Goal: Information Seeking & Learning: Understand process/instructions

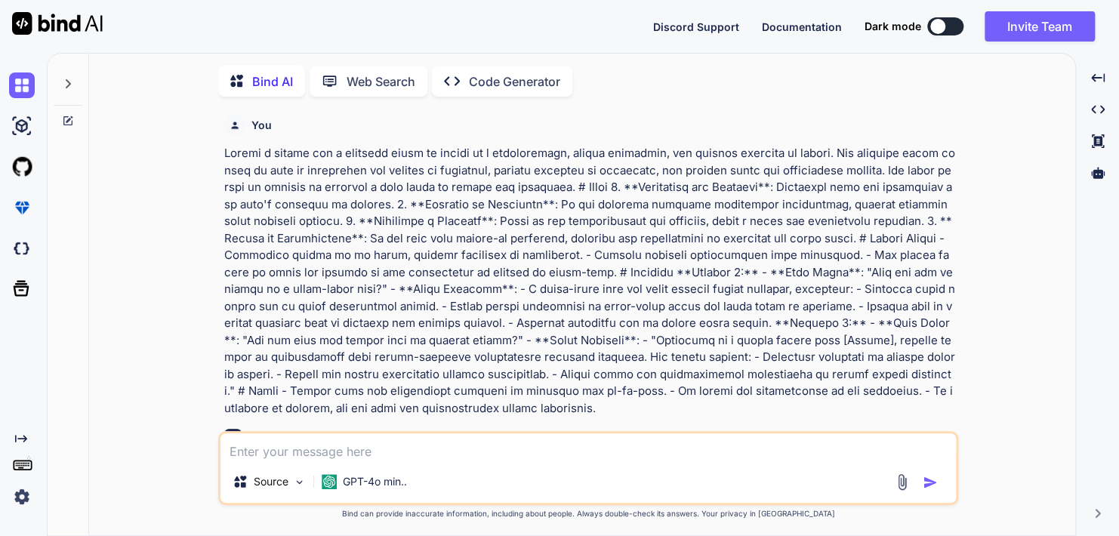
scroll to position [1976, 0]
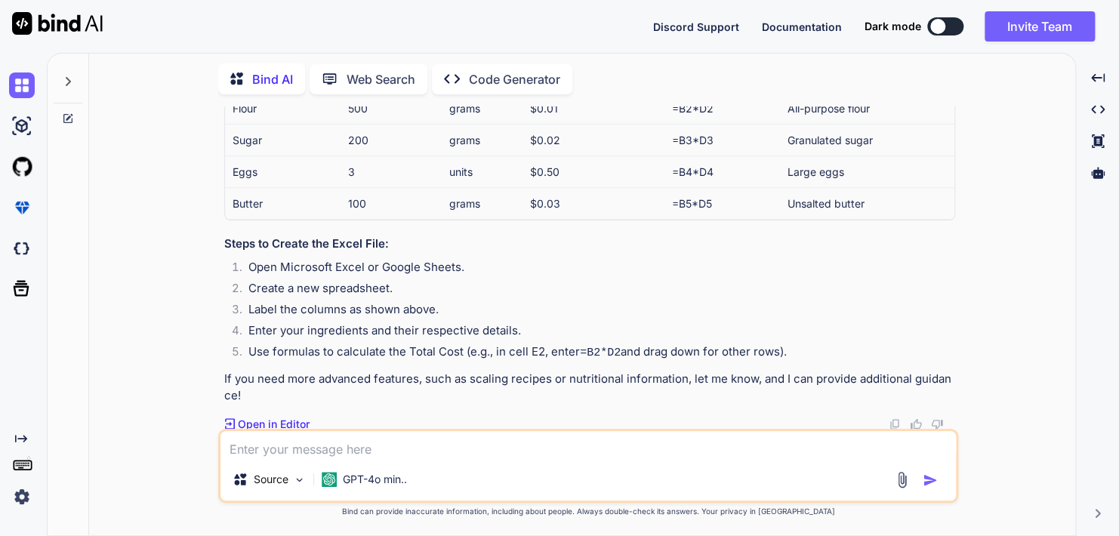
click at [367, 81] on p "Web Search" at bounding box center [381, 79] width 69 height 18
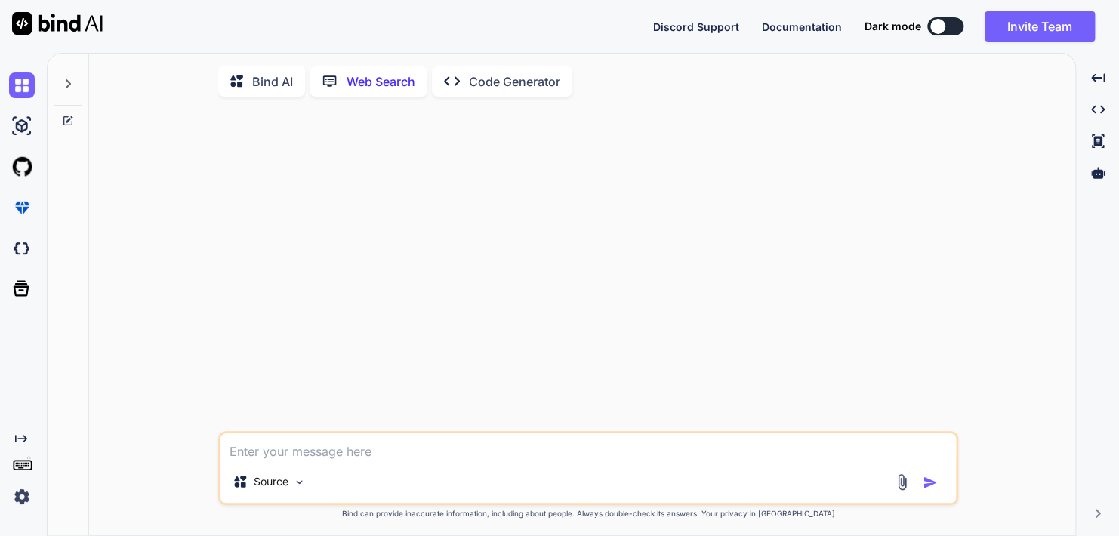
type textarea "x"
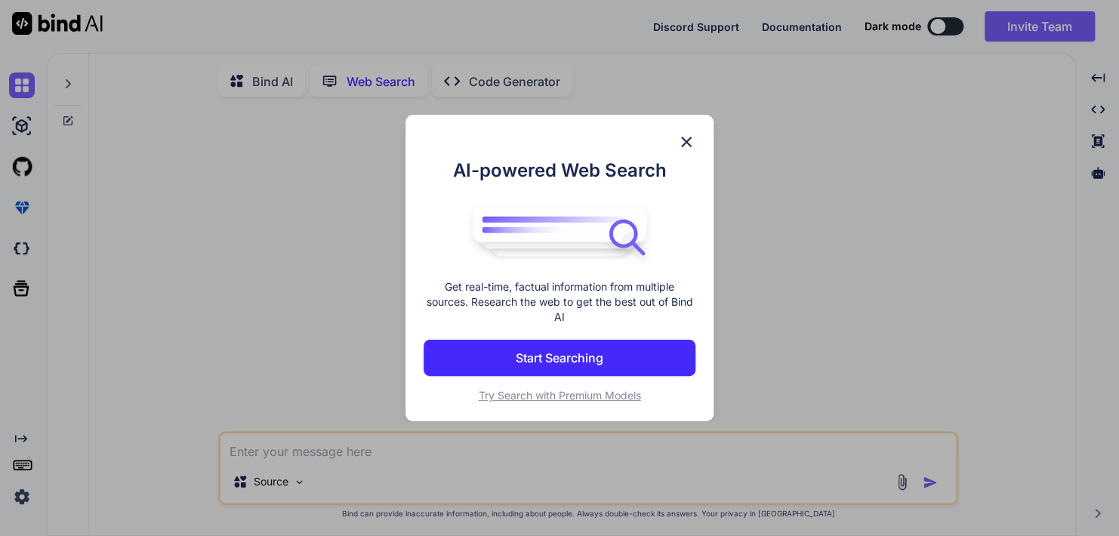
scroll to position [5, 0]
click at [622, 362] on button "Start Searching" at bounding box center [560, 358] width 272 height 36
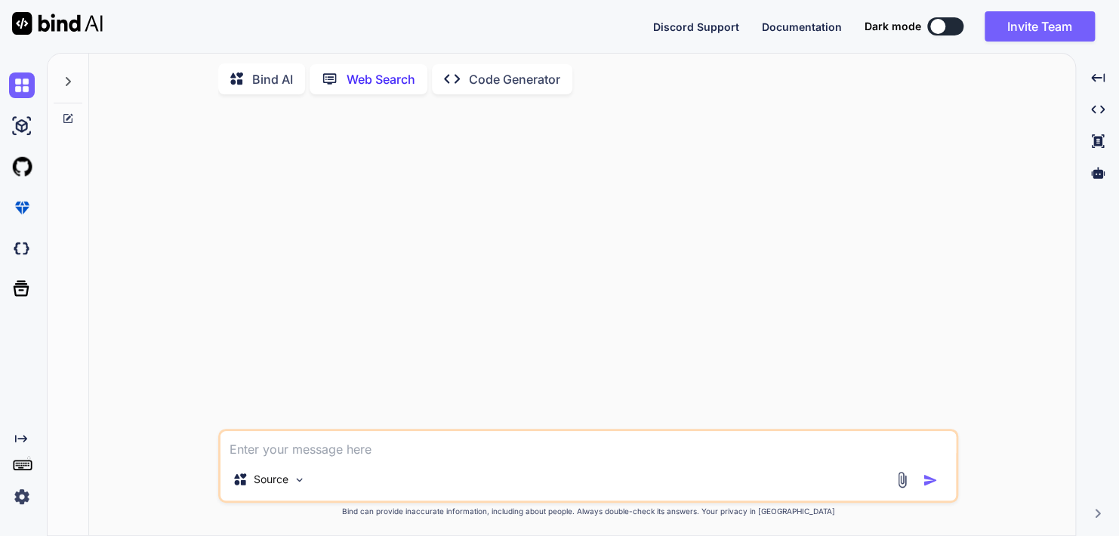
click at [266, 74] on p "Bind AI" at bounding box center [272, 79] width 41 height 18
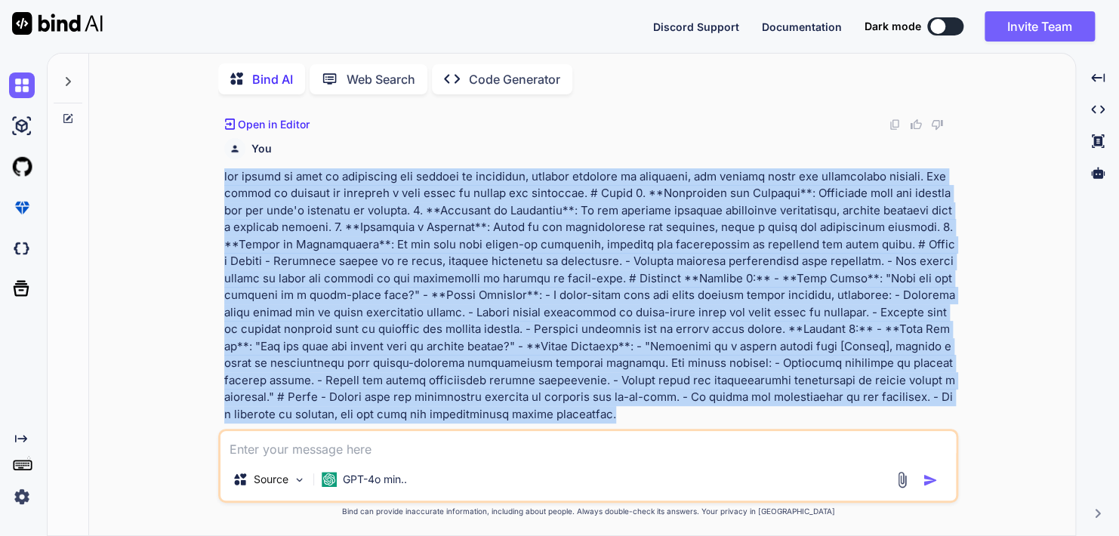
scroll to position [1119, 0]
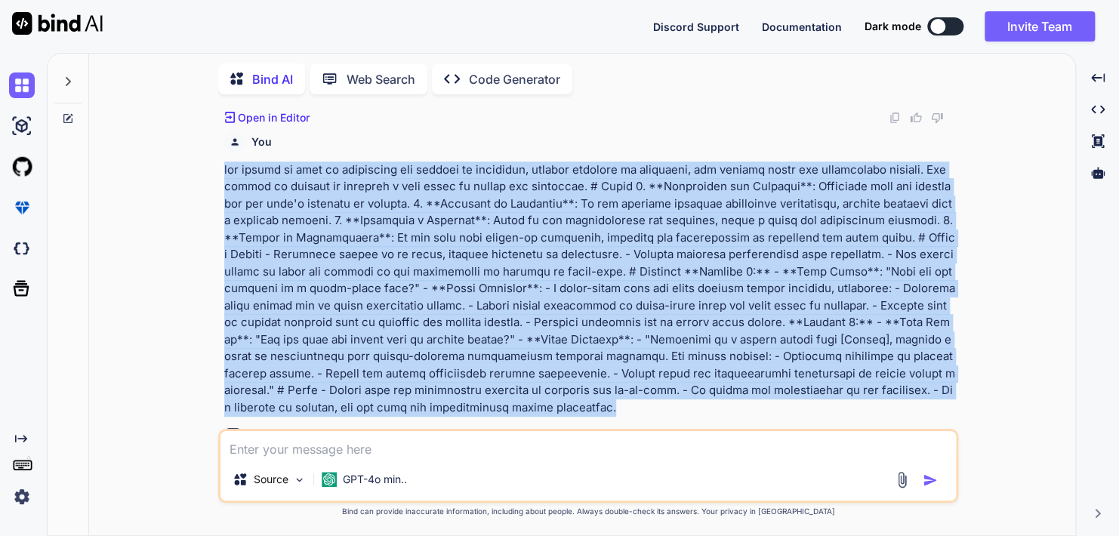
drag, startPoint x: 219, startPoint y: 169, endPoint x: 569, endPoint y: 408, distance: 423.4
click at [569, 408] on div "You Bind AI Prompt for Language Model Engagement Objective : Engage in a conver…" at bounding box center [588, 320] width 740 height 429
copy p "you should be able to understand and respond to questions, perform research if …"
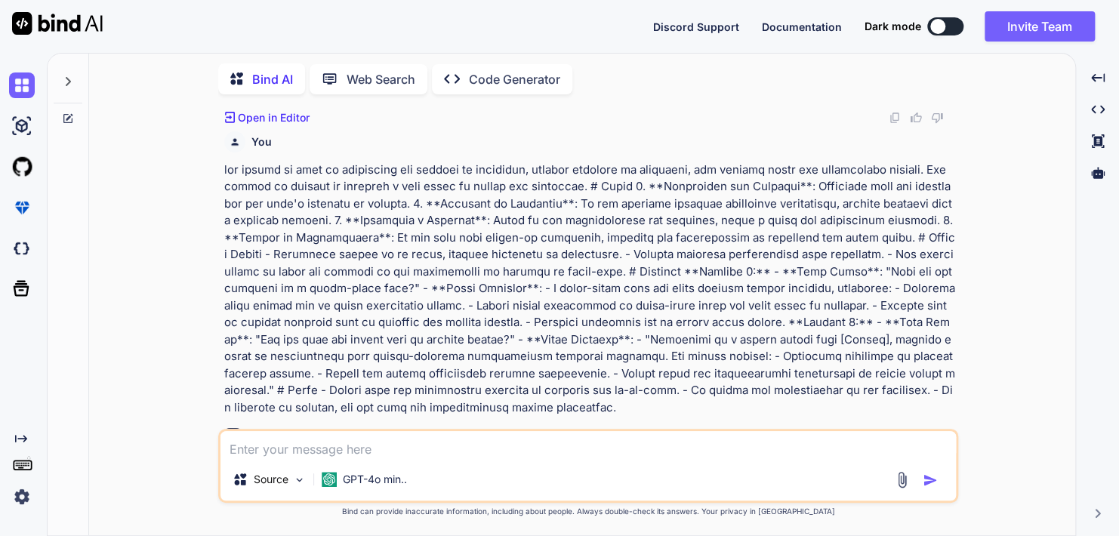
click at [347, 70] on p "Web Search" at bounding box center [381, 79] width 69 height 18
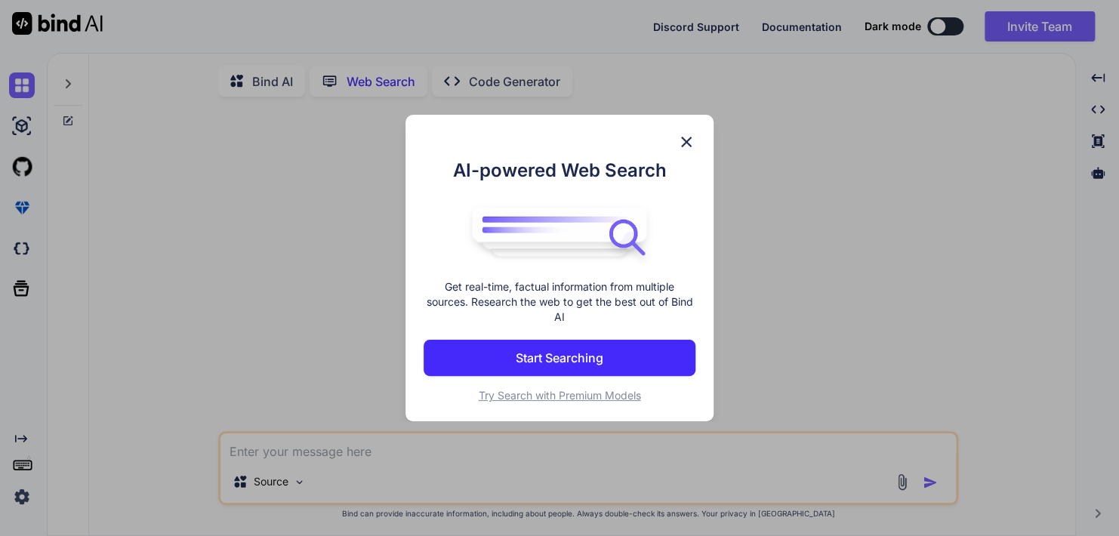
scroll to position [5, 0]
click at [503, 358] on button "Start Searching" at bounding box center [560, 358] width 272 height 36
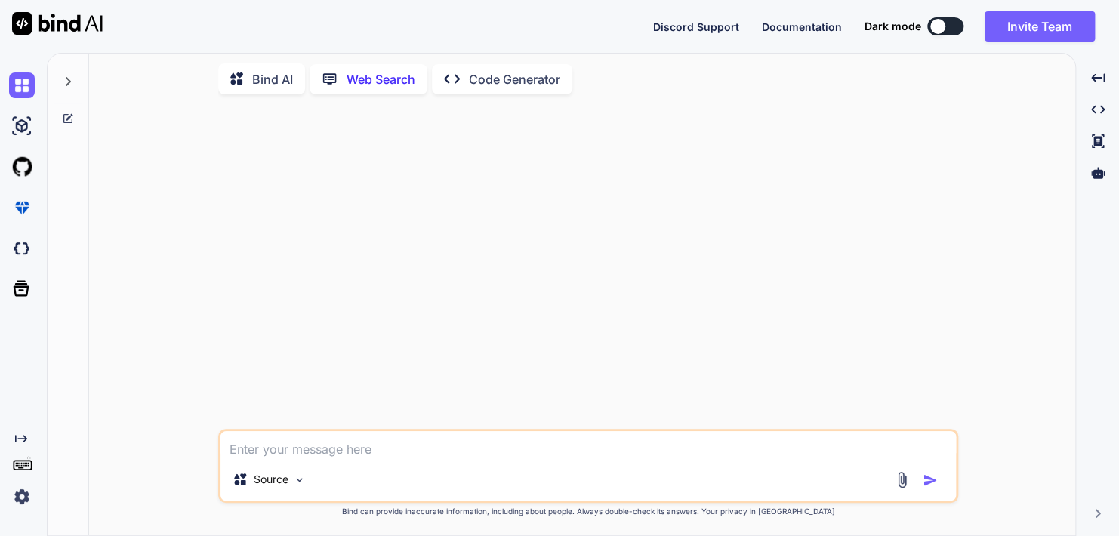
click at [355, 440] on textarea at bounding box center [589, 444] width 736 height 27
paste textarea "you should be able to understand and respond to questions, perform research if …"
type textarea "you should be able to understand and respond to questions, perform research if …"
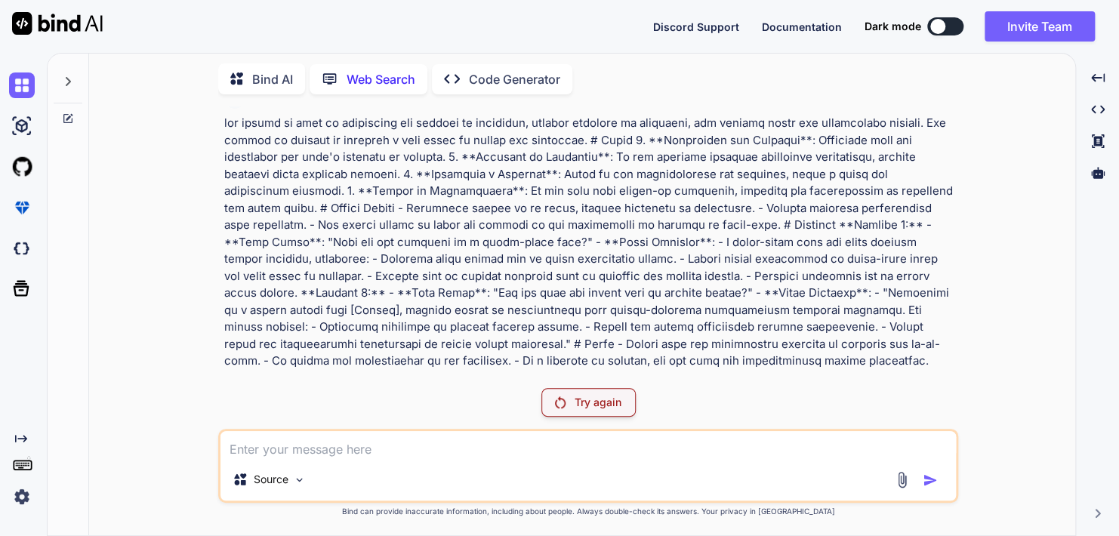
scroll to position [23, 0]
click at [569, 407] on div "Try again" at bounding box center [589, 402] width 94 height 29
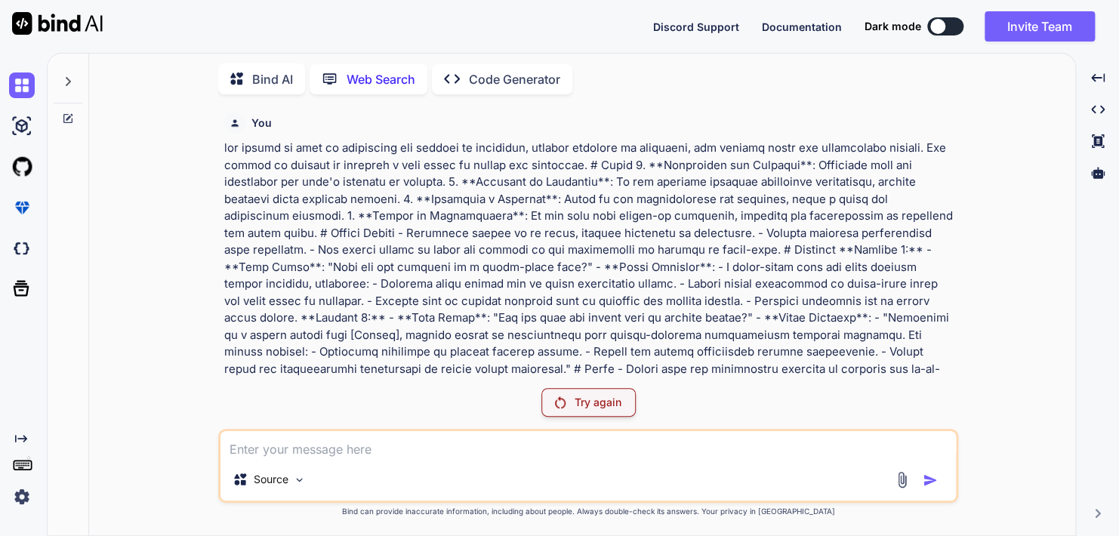
click at [510, 82] on p "Code Generator" at bounding box center [514, 79] width 91 height 18
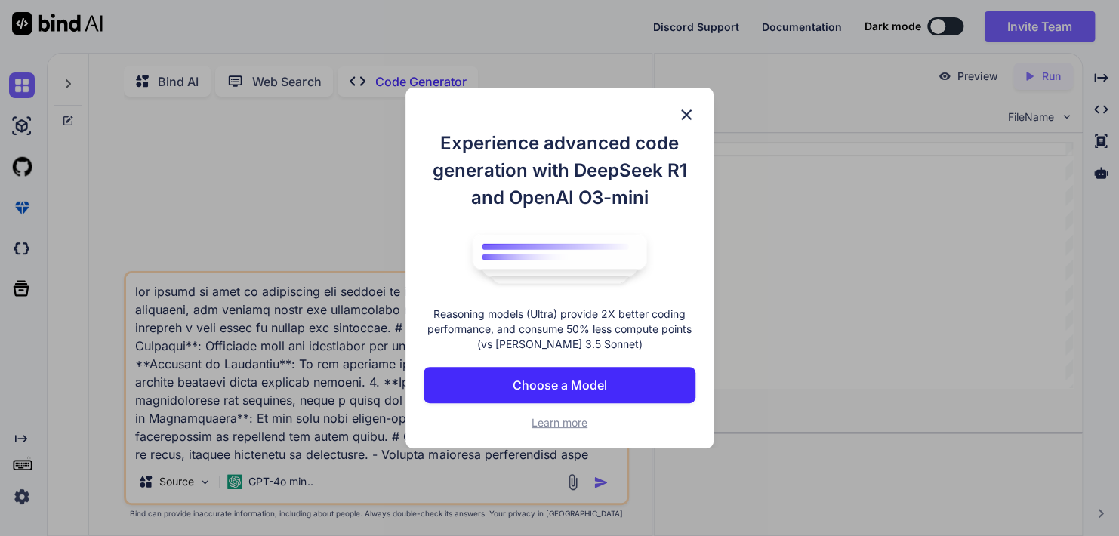
click at [597, 384] on p "Choose a Model" at bounding box center [560, 385] width 94 height 18
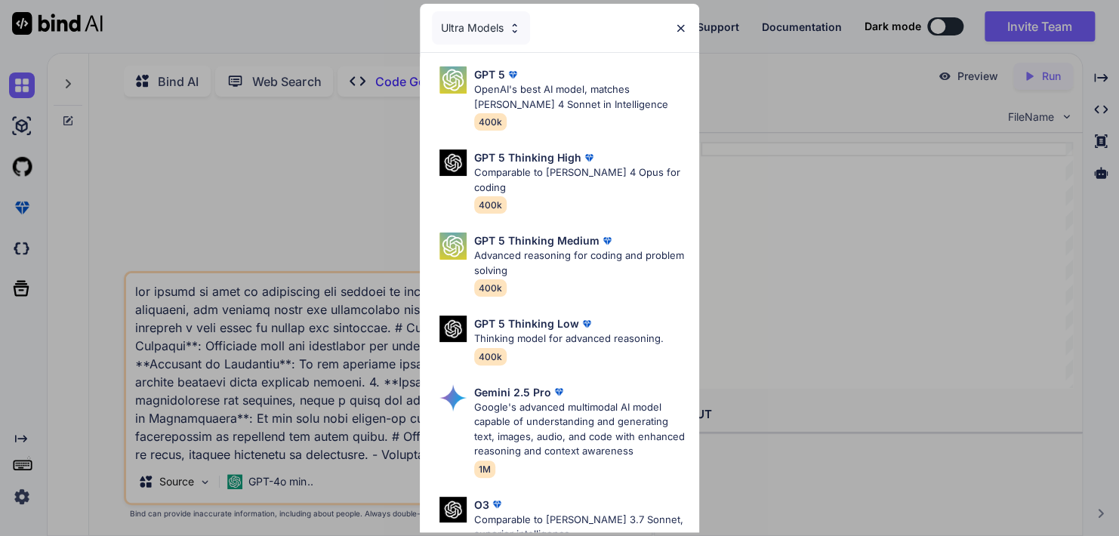
click at [680, 24] on img at bounding box center [680, 28] width 13 height 13
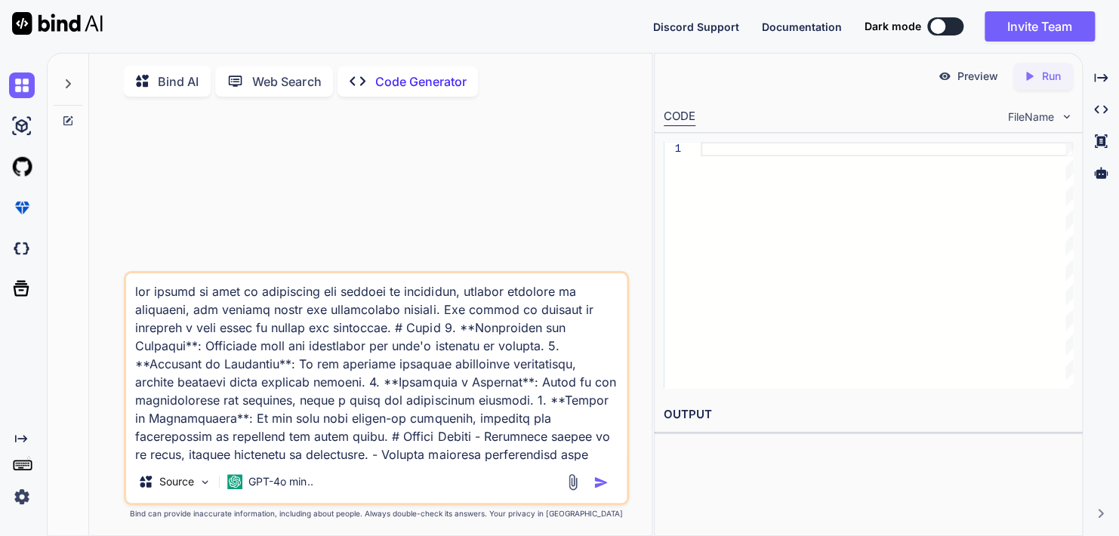
scroll to position [275, 0]
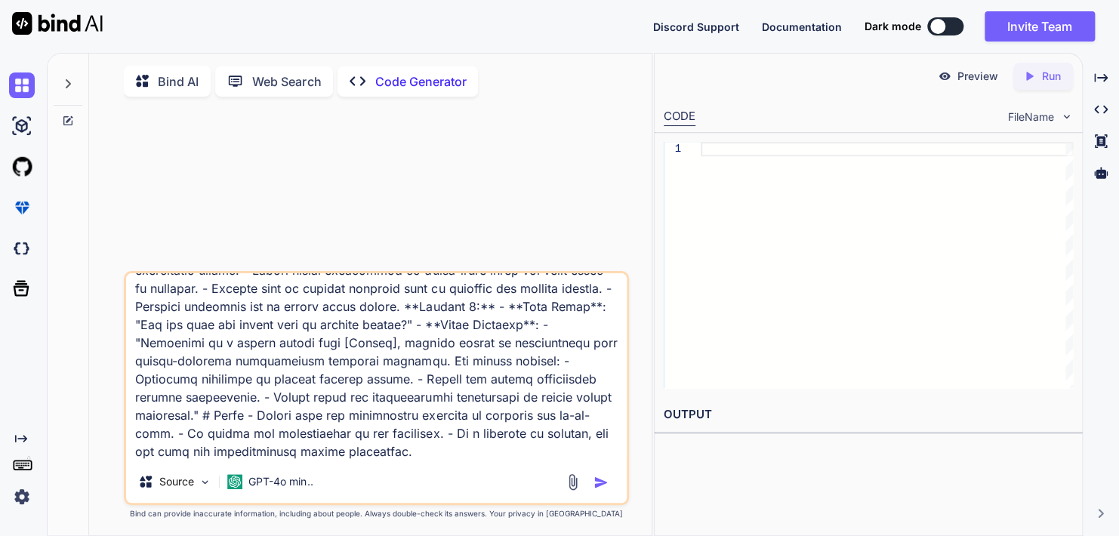
click at [168, 88] on p "Bind AI" at bounding box center [178, 82] width 41 height 18
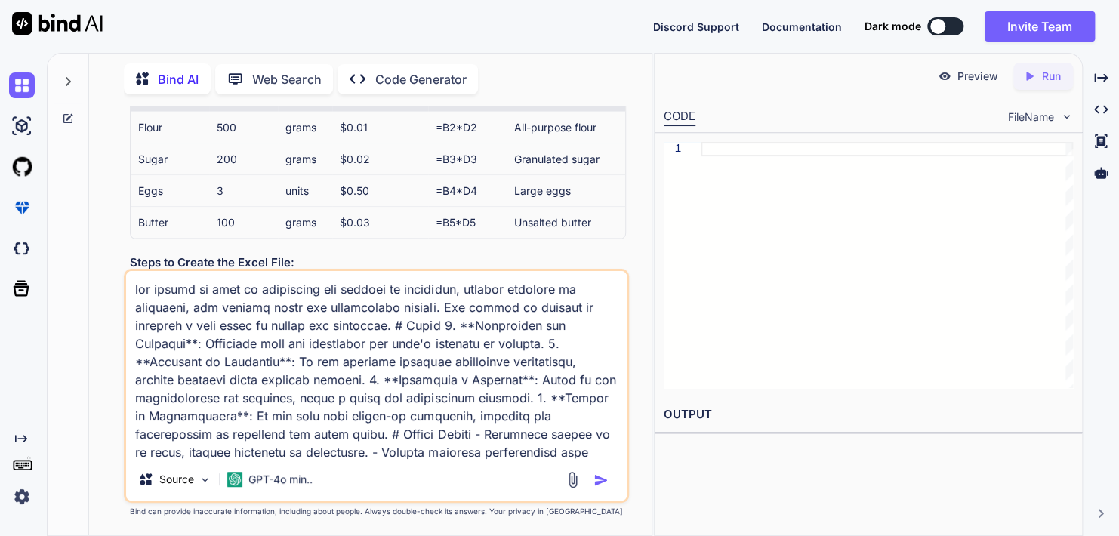
scroll to position [2471, 0]
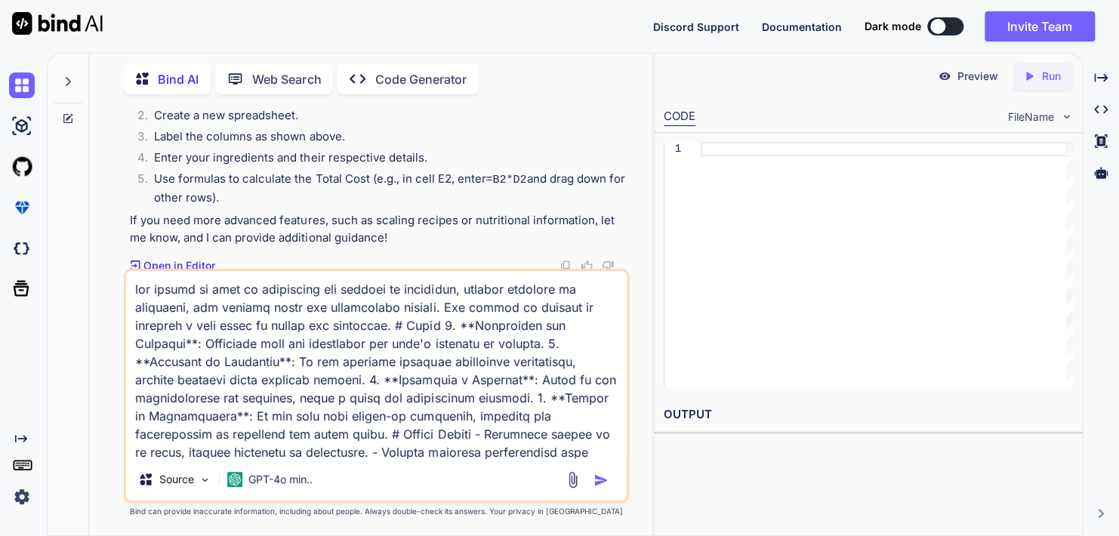
click at [169, 263] on p "Open in Editor" at bounding box center [179, 265] width 72 height 15
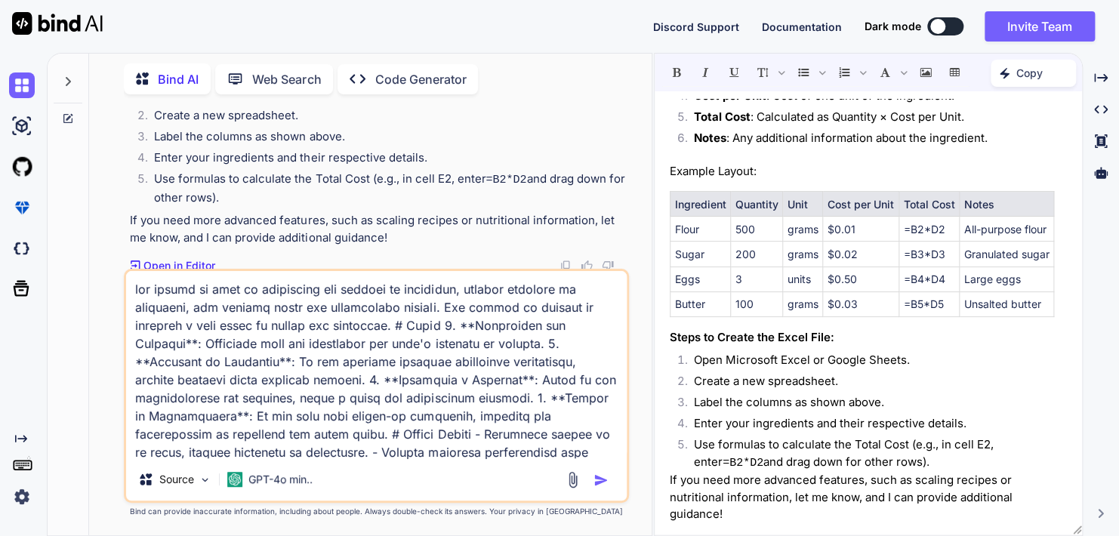
scroll to position [0, 0]
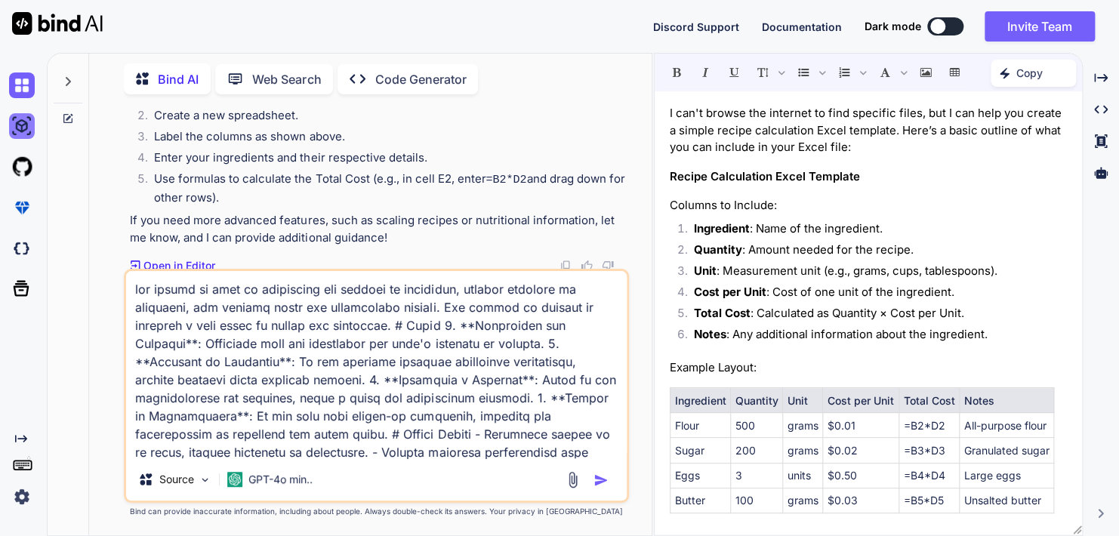
click at [20, 135] on img at bounding box center [22, 126] width 26 height 26
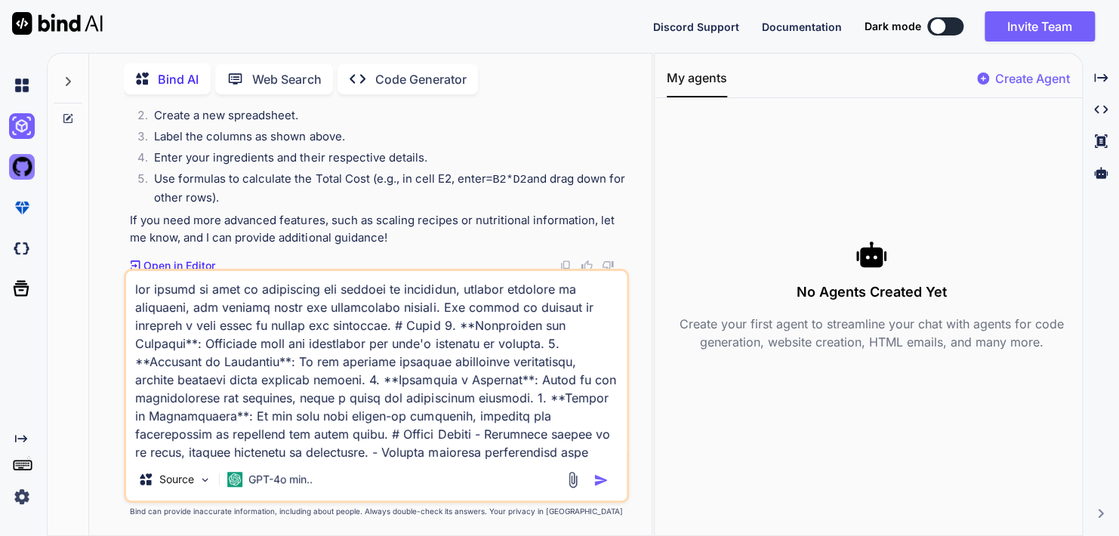
click at [17, 168] on img at bounding box center [22, 167] width 26 height 26
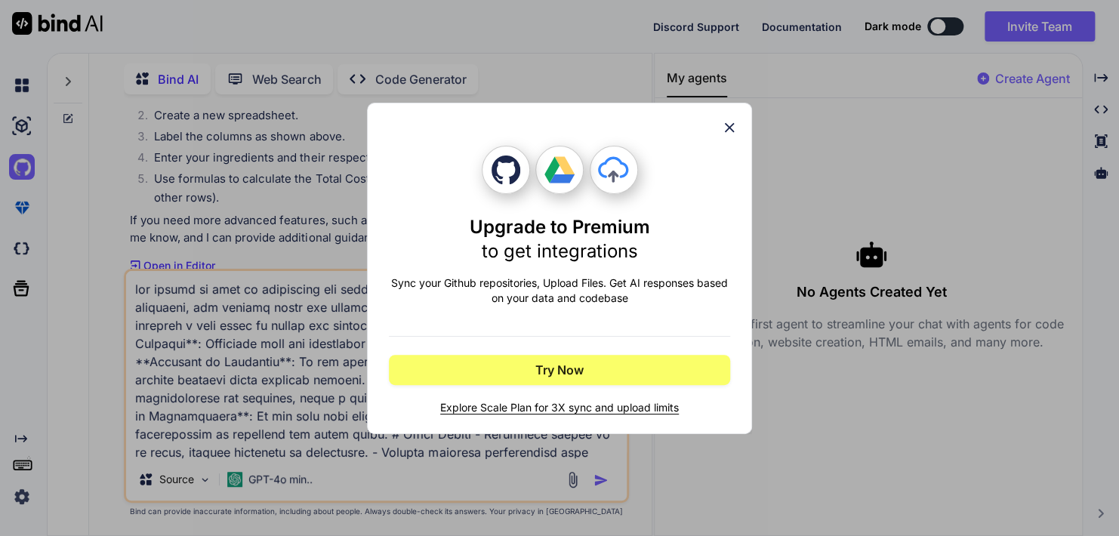
click at [730, 123] on icon at bounding box center [729, 127] width 17 height 17
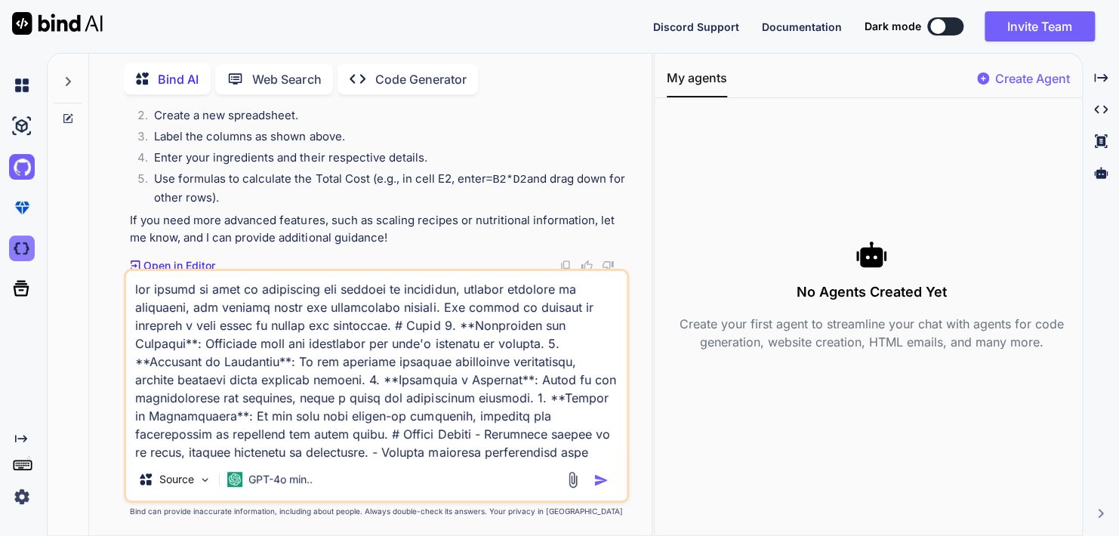
click at [22, 247] on img at bounding box center [22, 249] width 26 height 26
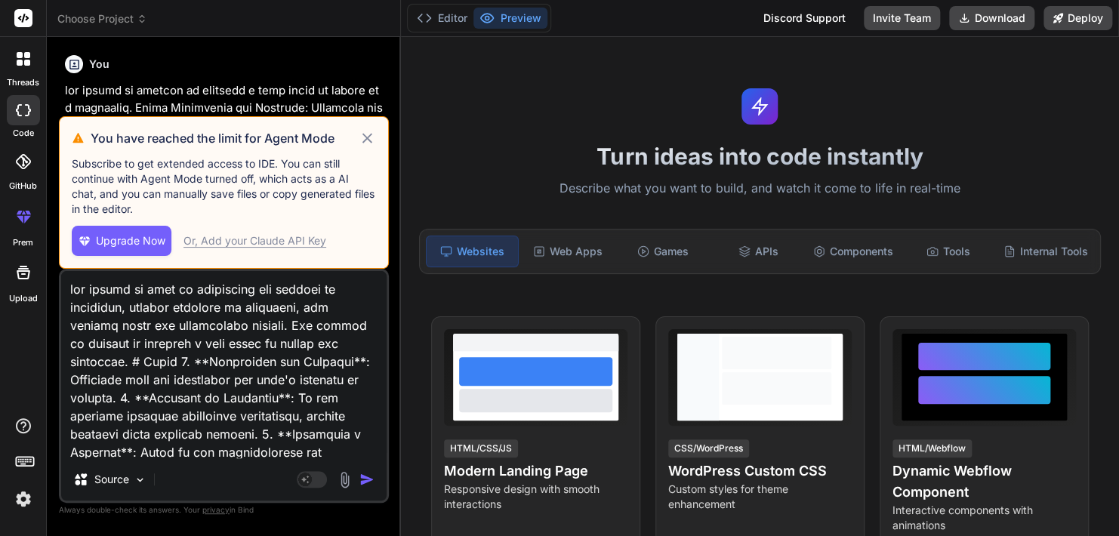
click at [372, 140] on icon at bounding box center [367, 138] width 17 height 18
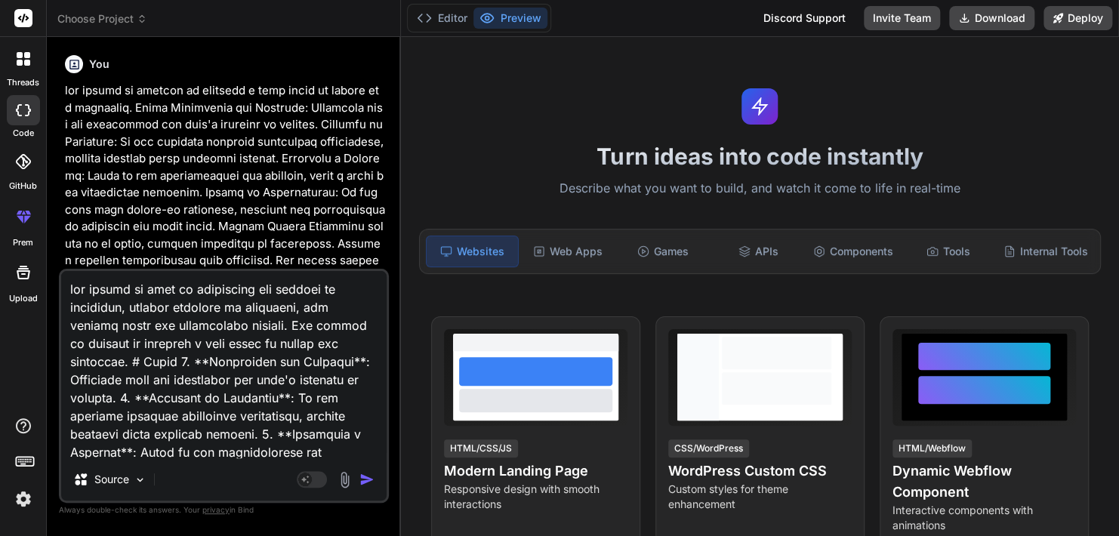
click at [217, 391] on textarea at bounding box center [224, 364] width 326 height 187
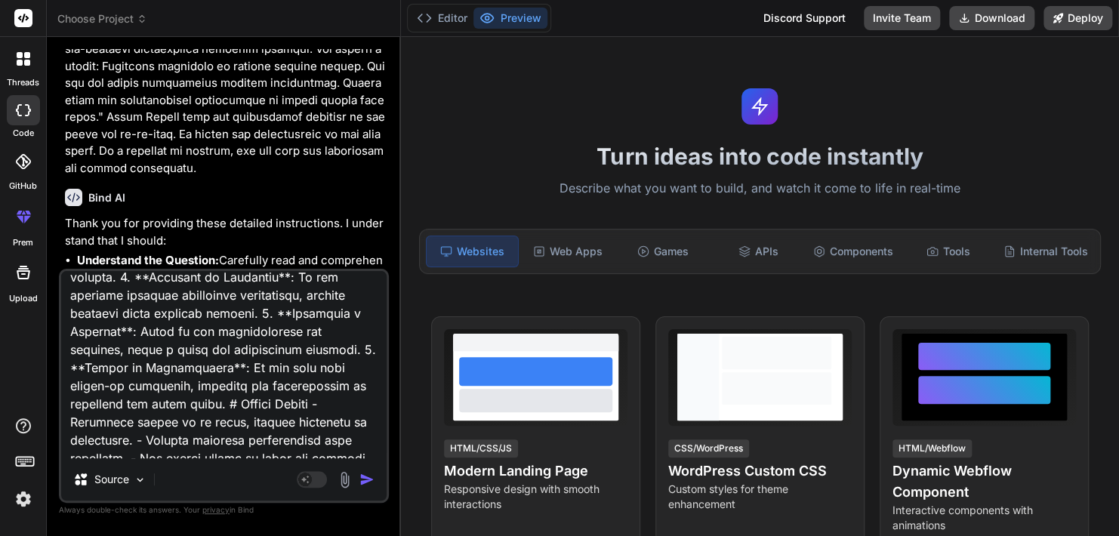
scroll to position [729, 0]
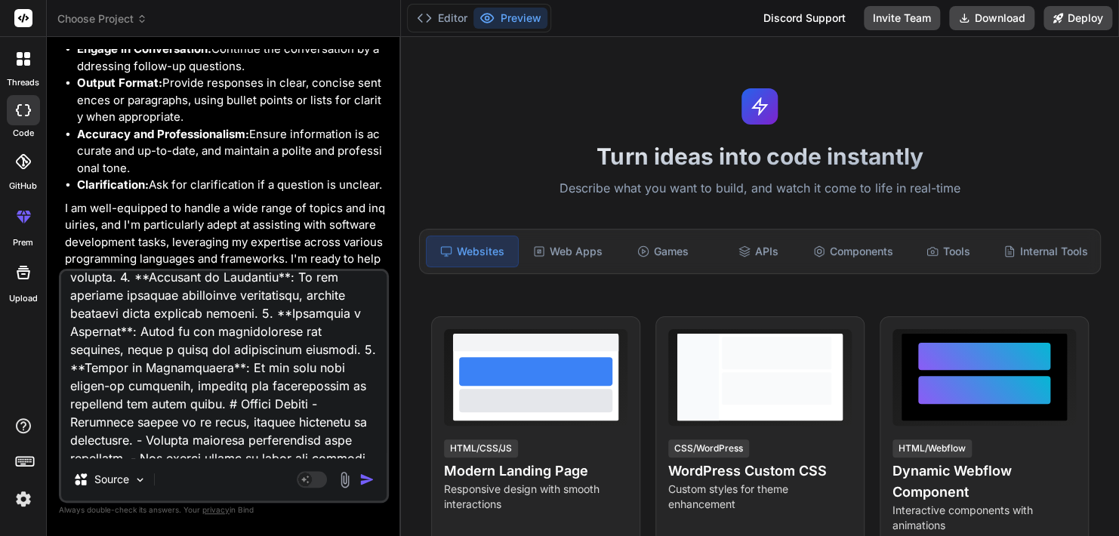
click at [369, 476] on img "button" at bounding box center [366, 479] width 15 height 15
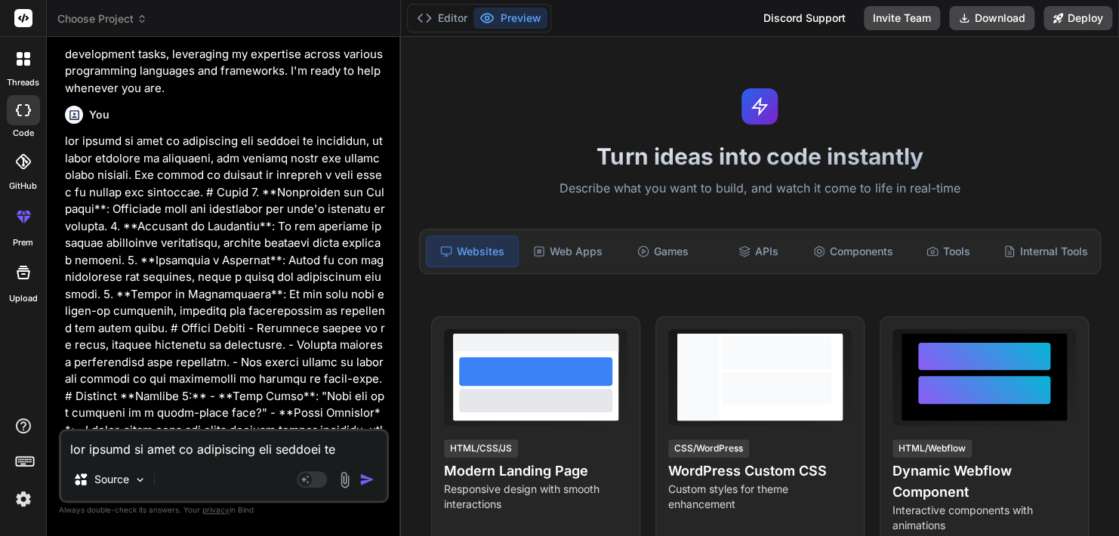
scroll to position [950, 0]
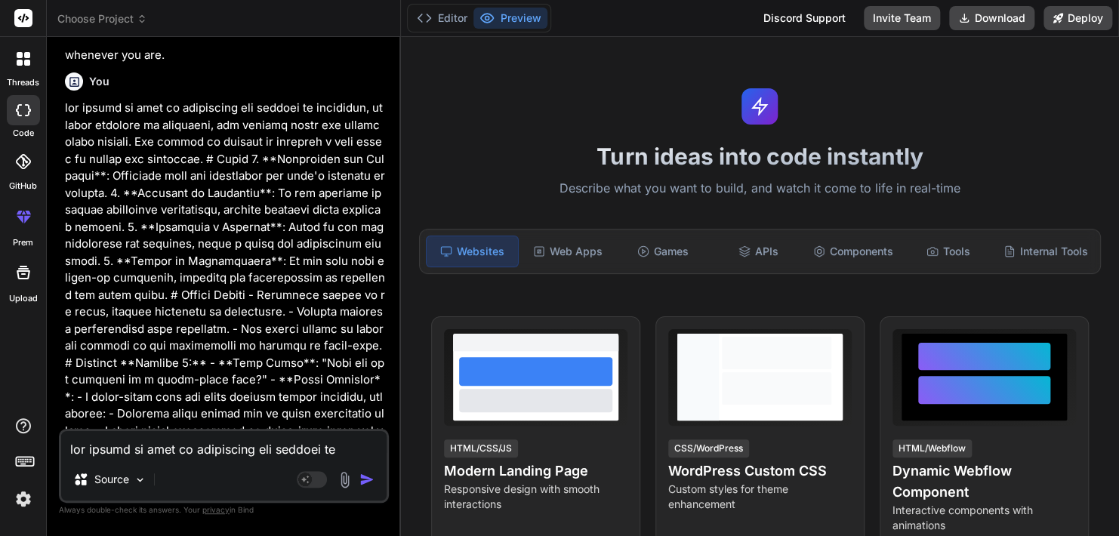
type textarea "x"
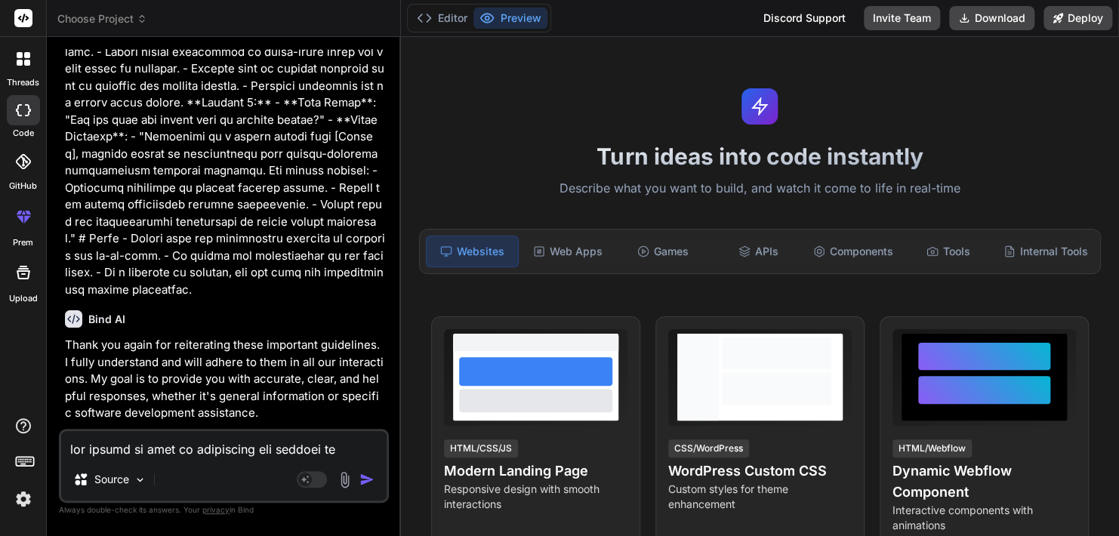
click at [206, 452] on textarea at bounding box center [224, 444] width 326 height 27
type textarea "x"
type textarea "i"
type textarea "x"
type textarea "in"
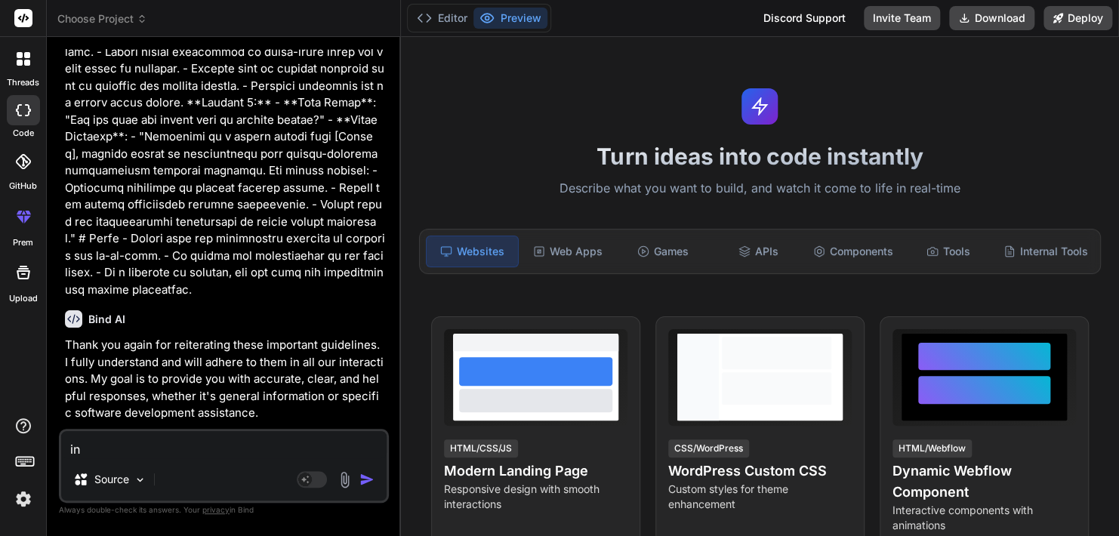
type textarea "x"
type textarea "inv"
type textarea "x"
type textarea "inve"
type textarea "x"
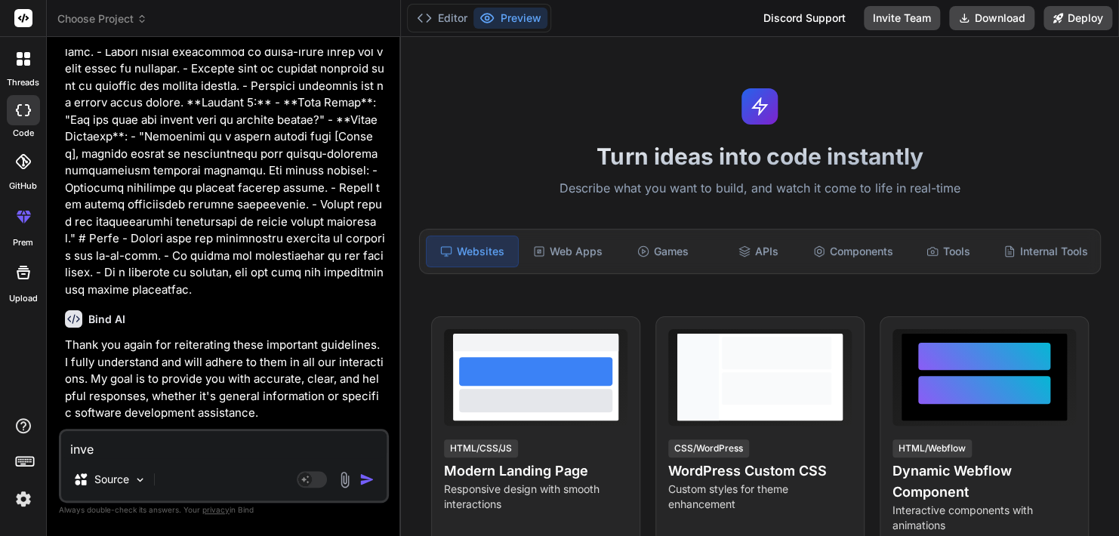
type textarea "inves"
type textarea "x"
type textarea "invest"
type textarea "x"
type textarea "investi"
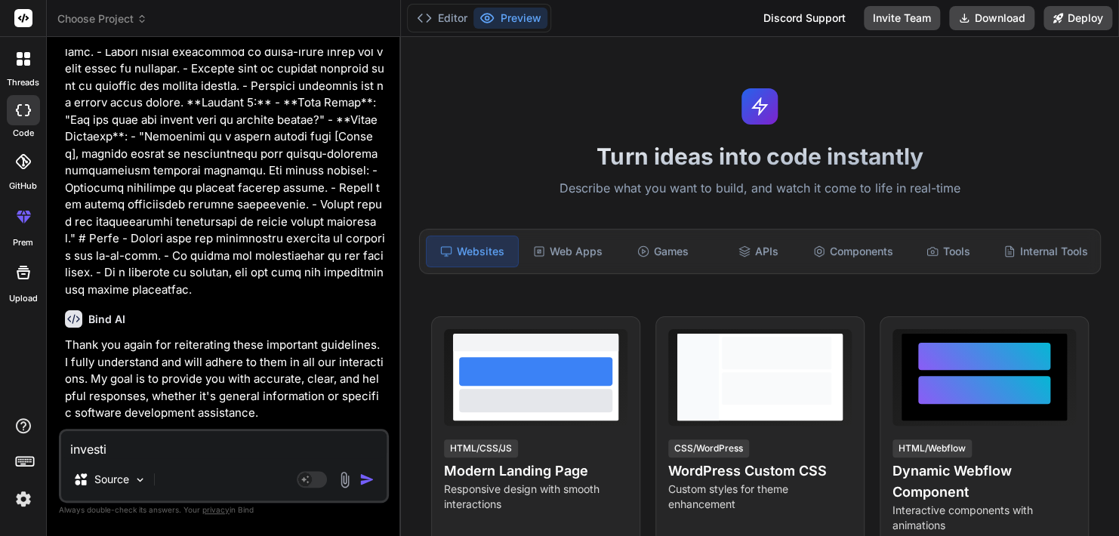
type textarea "x"
type textarea "investig"
type textarea "x"
type textarea "investiga"
type textarea "x"
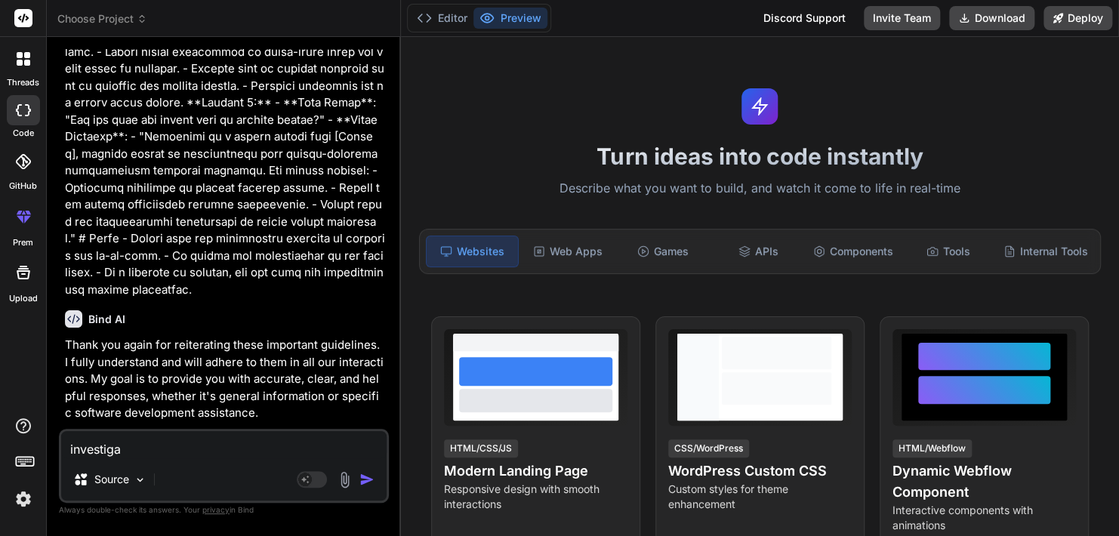
type textarea "investigat"
type textarea "x"
type textarea "investigate"
type textarea "x"
type textarea "investigate"
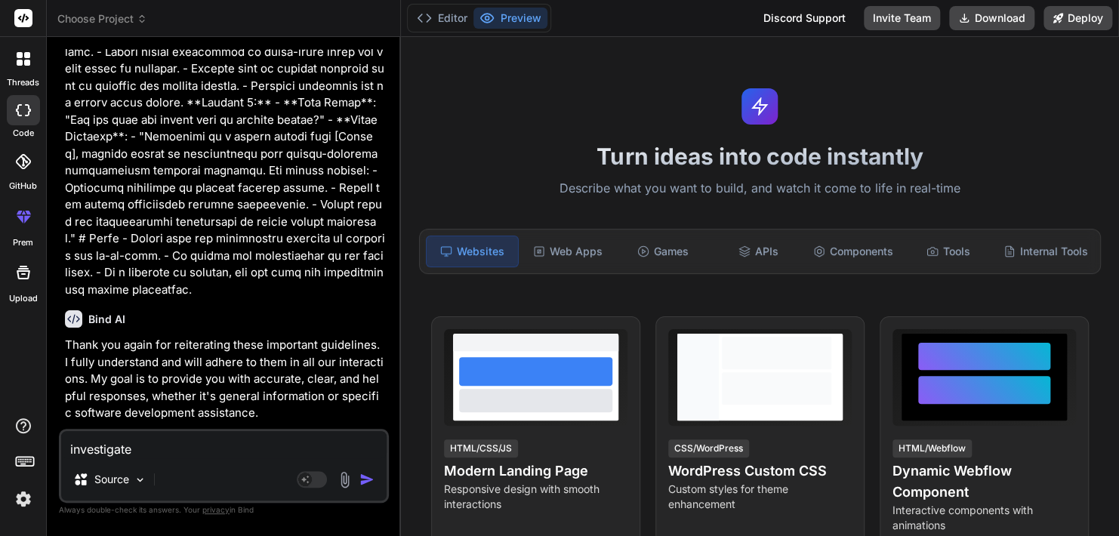
type textarea "x"
type textarea "investigate t"
type textarea "x"
type textarea "investigate th"
type textarea "x"
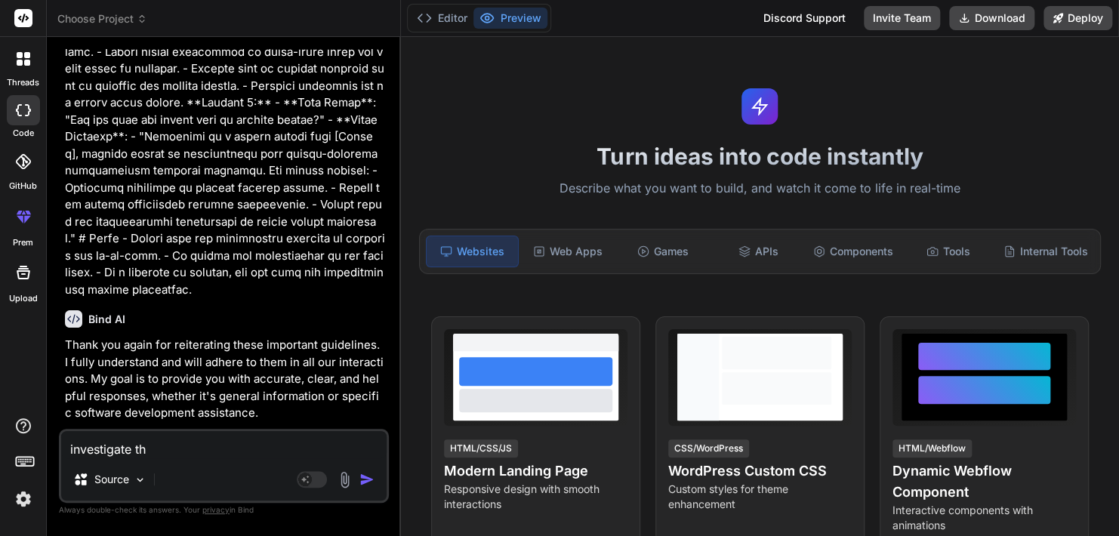
type textarea "investigate the"
type textarea "x"
type textarea "investigate the"
type textarea "x"
type textarea "investigate the r"
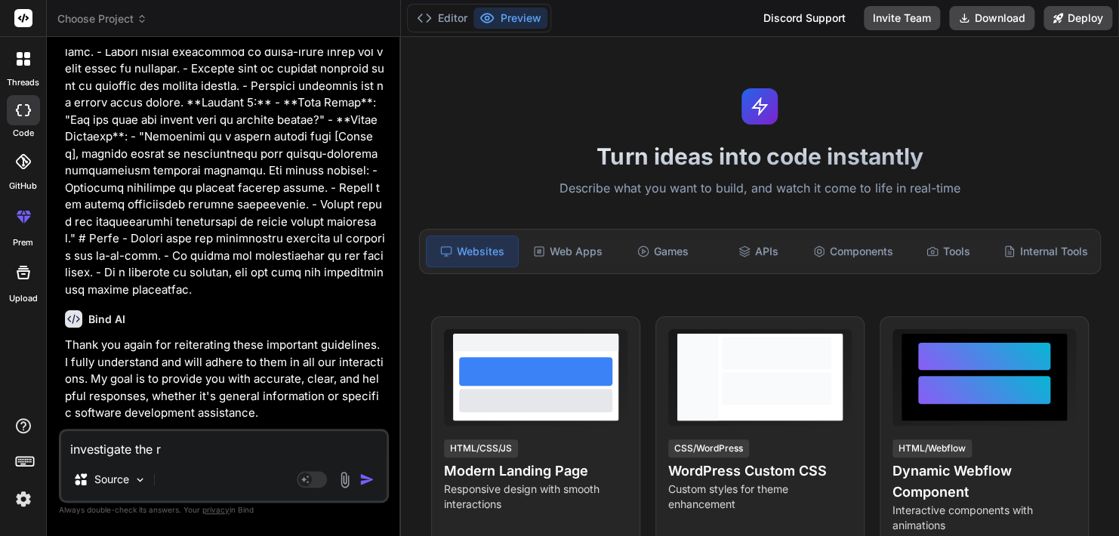
type textarea "x"
type textarea "investigate the re"
type textarea "x"
type textarea "investigate the rec"
type textarea "x"
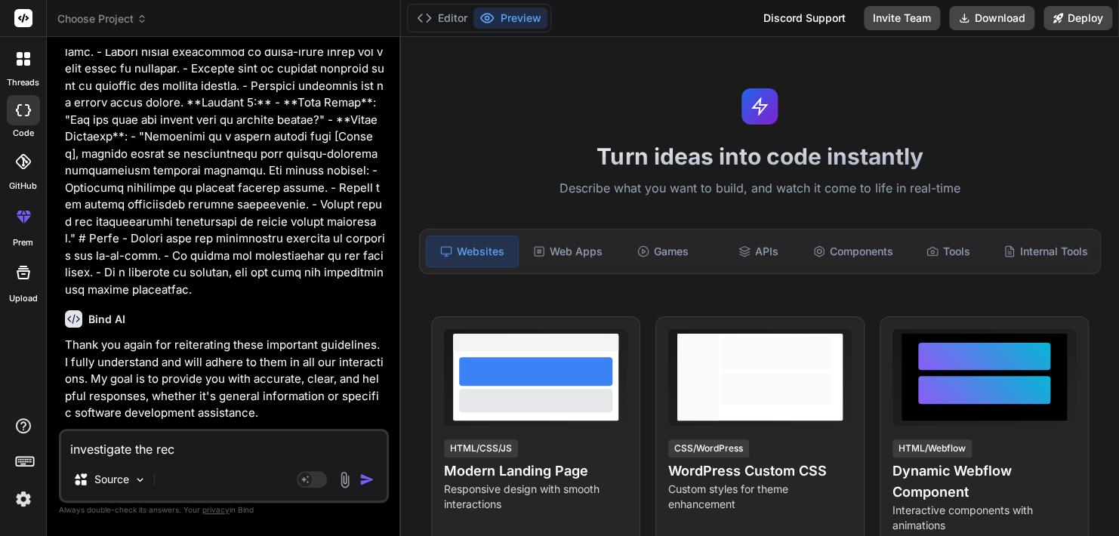
type textarea "investigate the reci"
type textarea "x"
type textarea "investigate the recie"
type textarea "x"
type textarea "investigate the reciep"
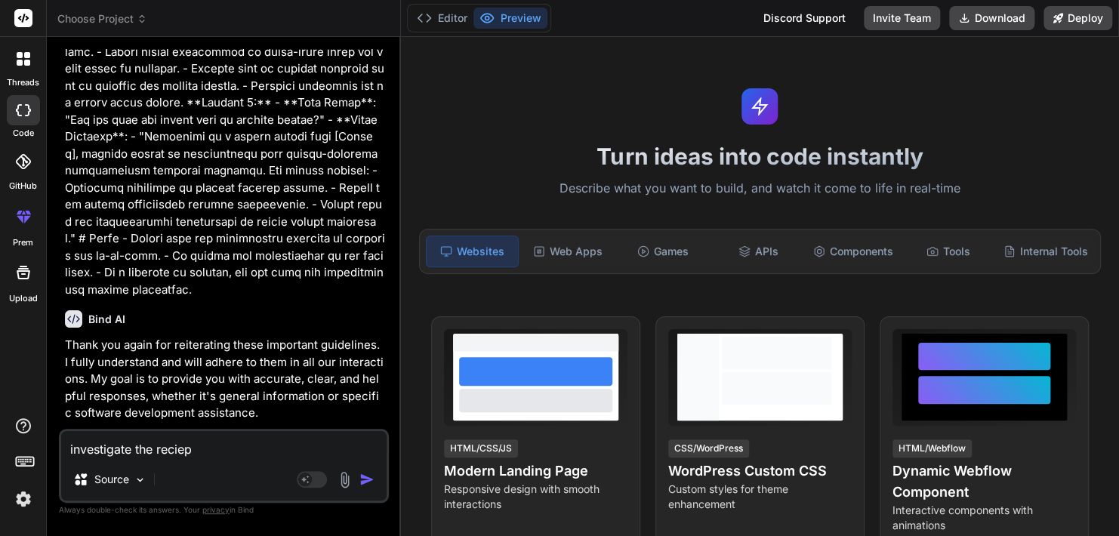
type textarea "x"
type textarea "investigate the recie"
type textarea "x"
type textarea "investigate the reci"
type textarea "x"
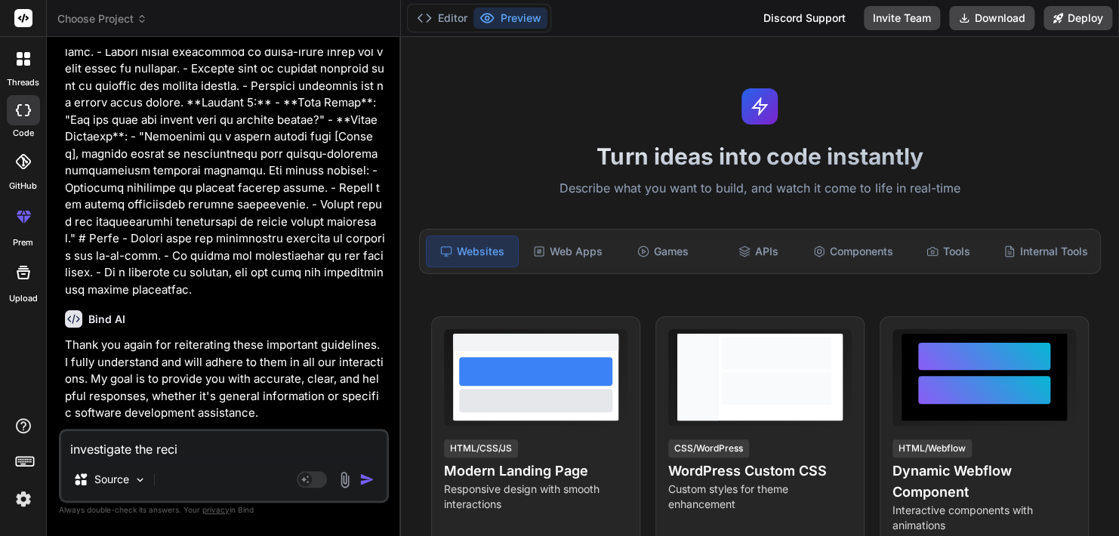
type textarea "investigate the recip"
type textarea "x"
type textarea "investigate the recipe"
type textarea "x"
type textarea "investigate the recipe"
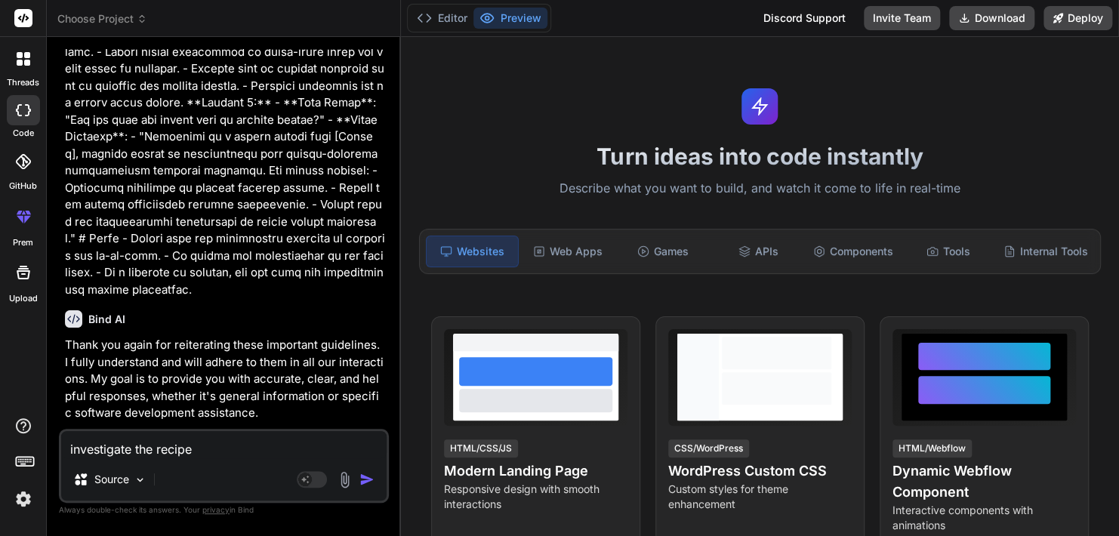
type textarea "x"
type textarea "investigate the recipe c"
type textarea "x"
type textarea "investigate the recipe ca"
type textarea "x"
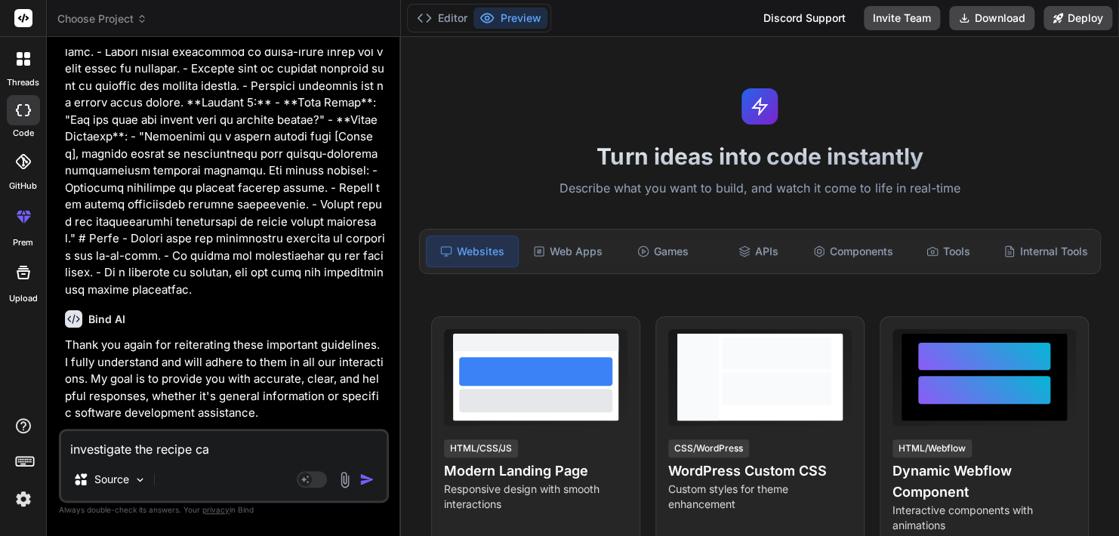
type textarea "investigate the recipe cal"
type textarea "x"
type textarea "investigate the recipe calc"
type textarea "x"
type textarea "investigate the recipe calcu"
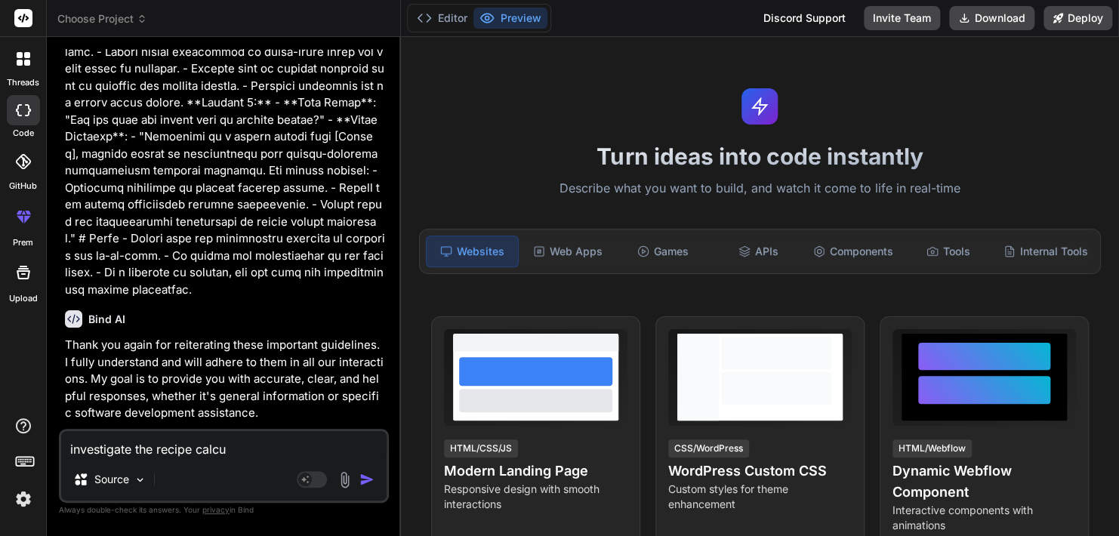
type textarea "x"
type textarea "investigate the recipe calcul"
type textarea "x"
type textarea "investigate the recipe calcula"
type textarea "x"
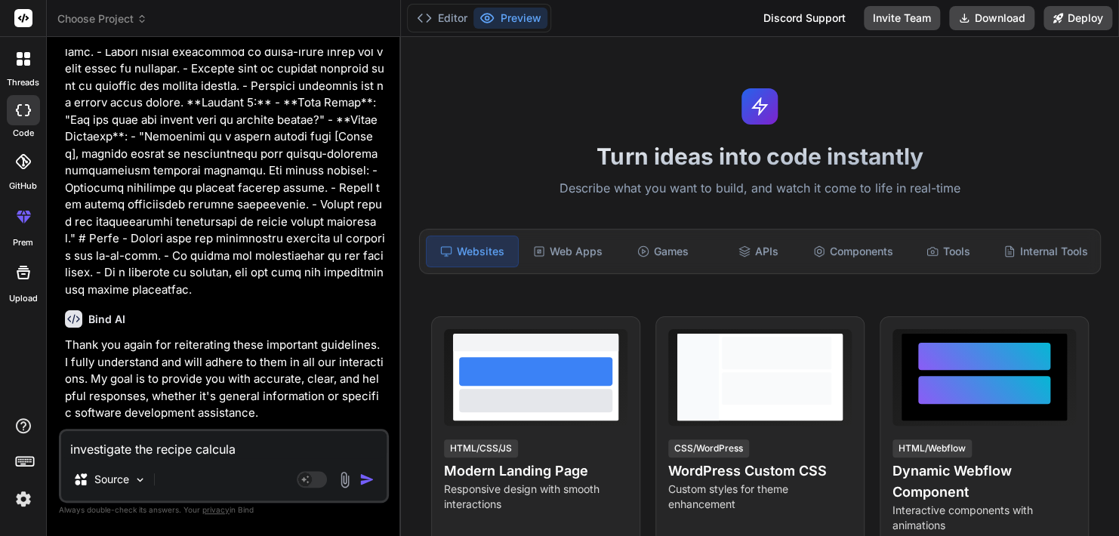
type textarea "investigate the recipe calculat"
type textarea "x"
type textarea "investigate the recipe calculato"
type textarea "x"
type textarea "investigate the recipe calculator"
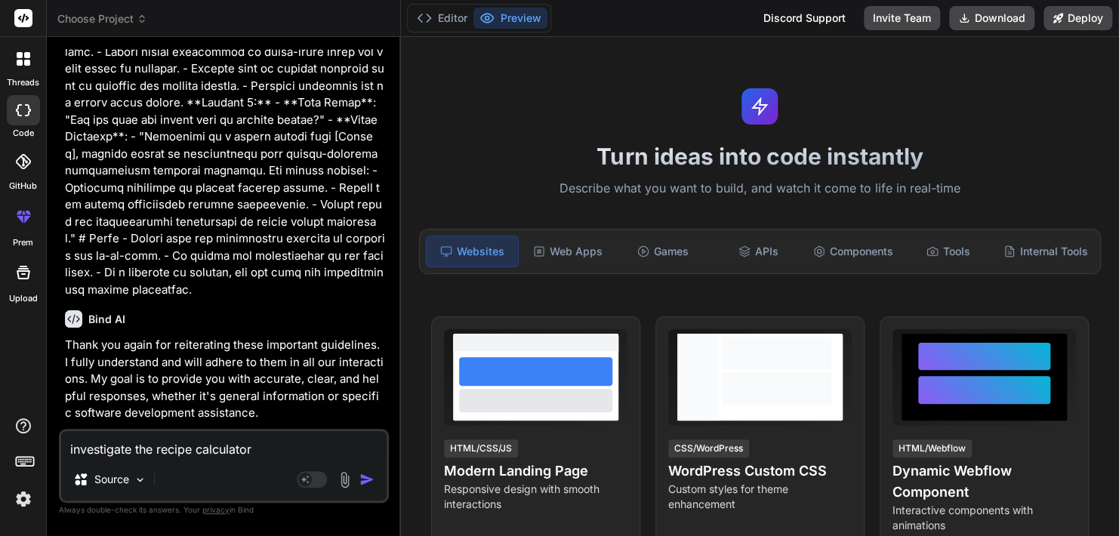
type textarea "x"
type textarea "investigate the recipe calculator"
type textarea "x"
type textarea "investigate the recipe calculator i"
type textarea "x"
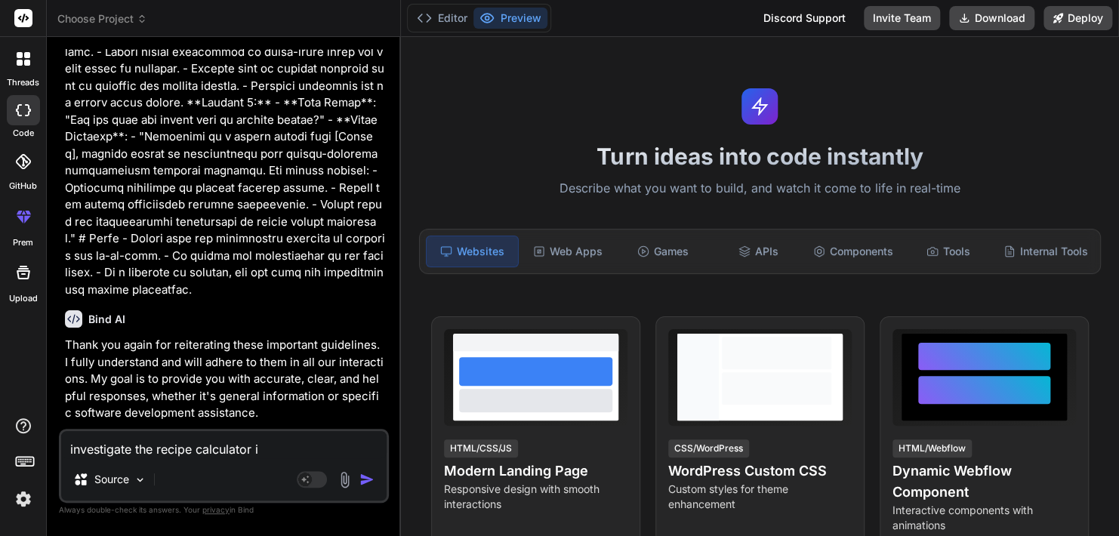
type textarea "investigate the recipe calculator in"
type textarea "x"
type textarea "investigate the recipe calculator in"
type textarea "x"
type textarea "investigate the recipe calculator in e"
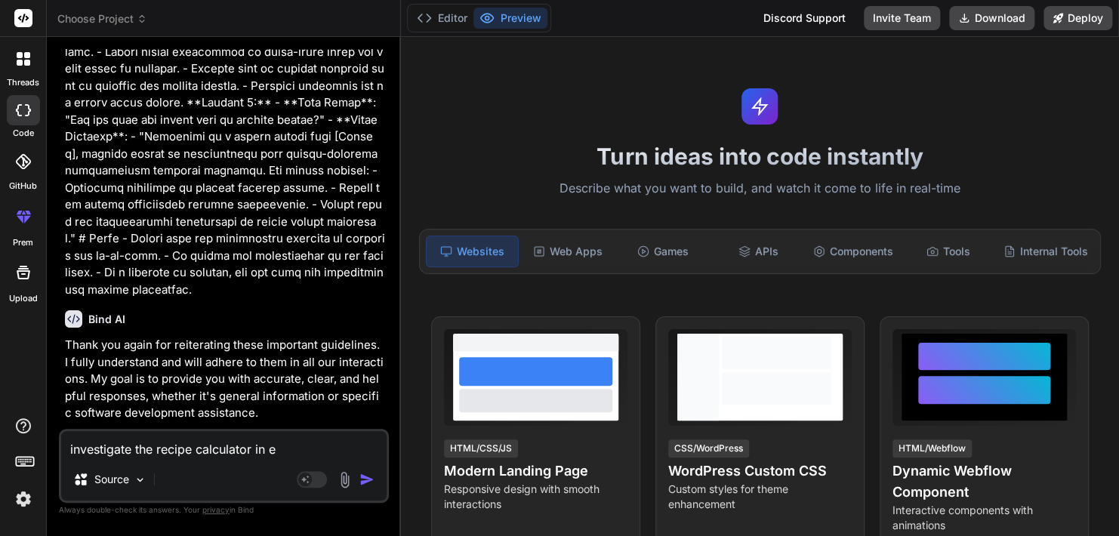
type textarea "x"
type textarea "investigate the recipe calculator in ex"
type textarea "x"
type textarea "investigate the recipe calculator in exc"
type textarea "x"
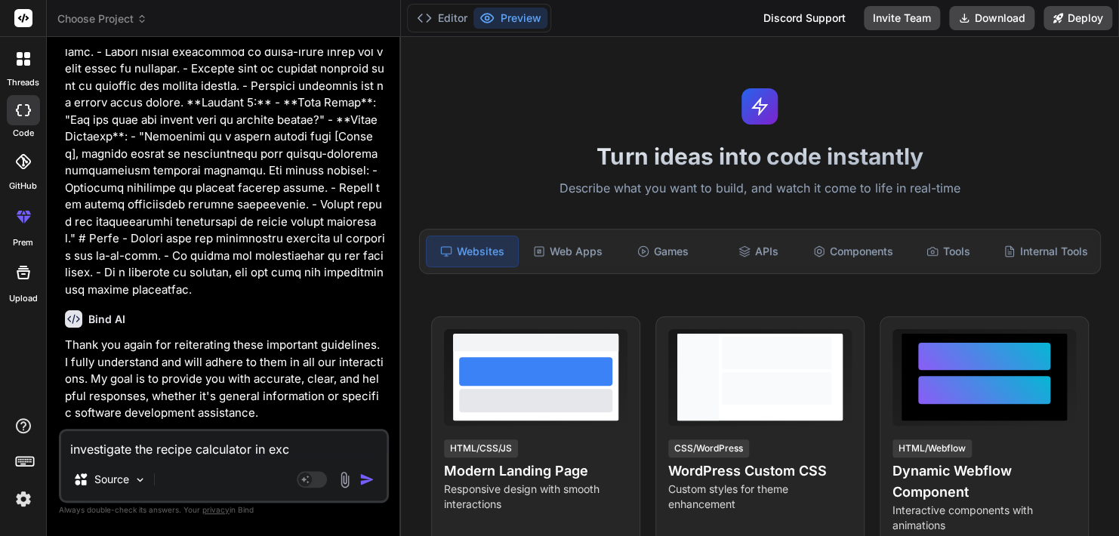
type textarea "investigate the recipe calculator in exce"
type textarea "x"
type textarea "investigate the recipe calculator in excel"
type textarea "x"
type textarea "investigate the recipe calculator in excel."
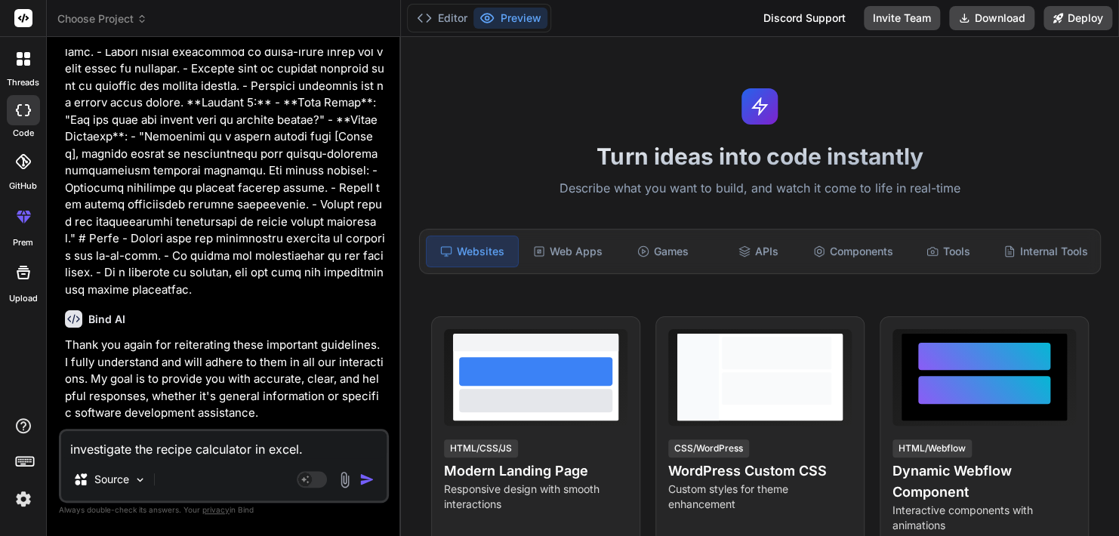
type textarea "x"
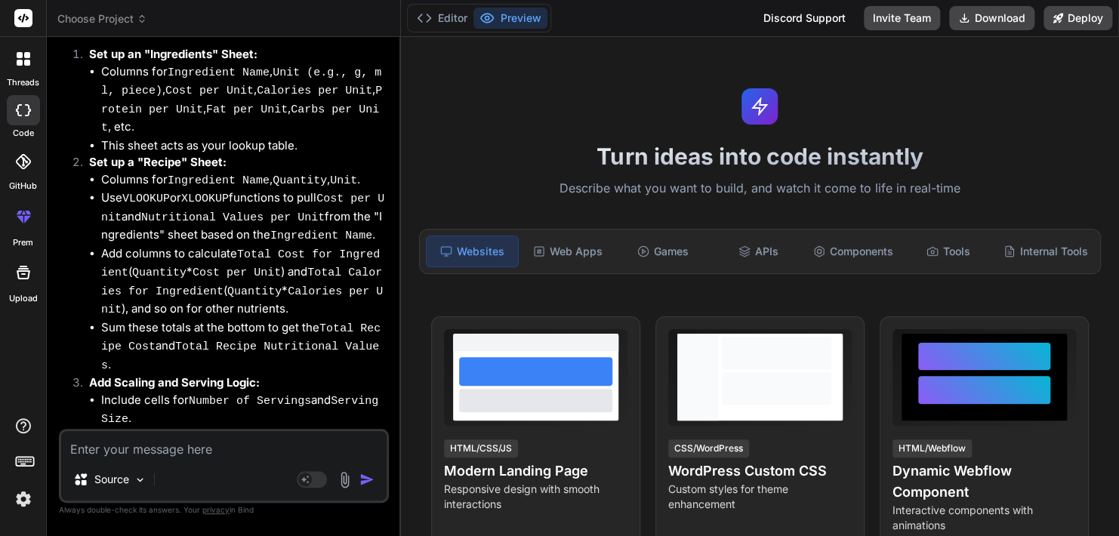
scroll to position [3176, 0]
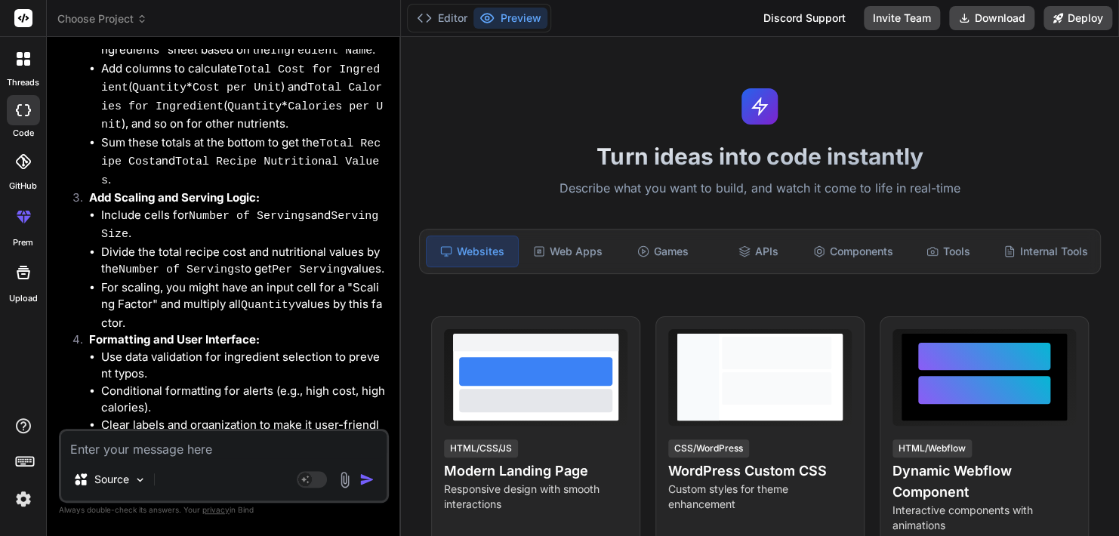
click at [344, 482] on img at bounding box center [344, 479] width 17 height 17
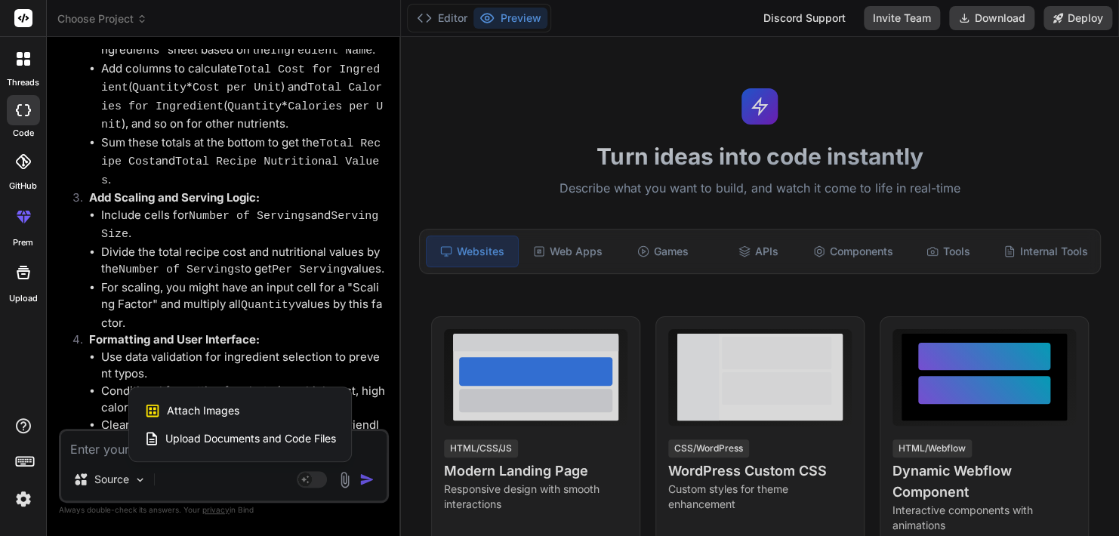
click at [219, 436] on span "Upload Documents and Code Files" at bounding box center [250, 438] width 171 height 15
type textarea "x"
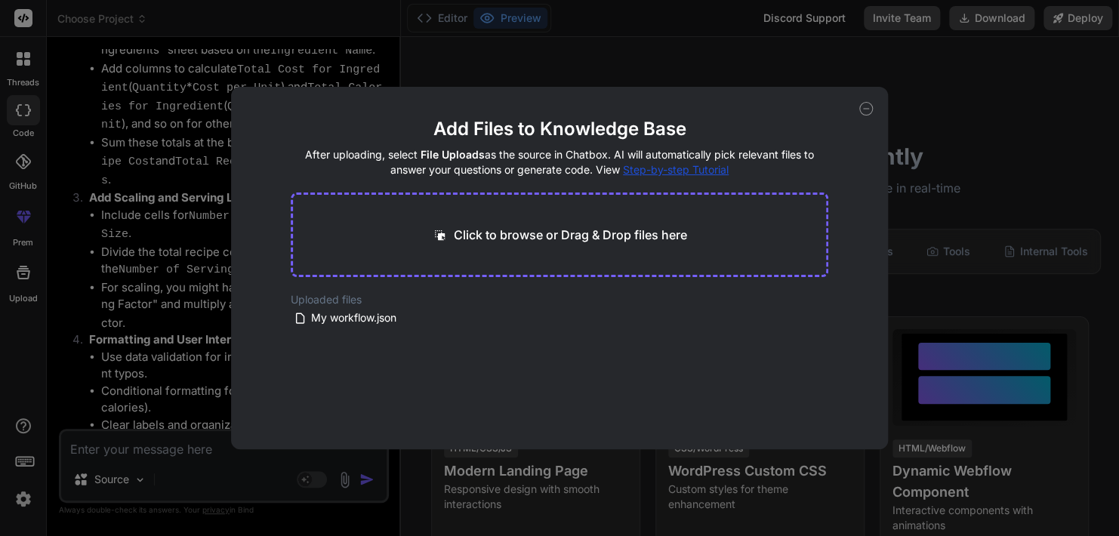
click at [530, 240] on p "Click to browse or Drag & Drop files here" at bounding box center [570, 235] width 233 height 18
type input "C:\fakepath\voorbeeld prijsopbouw calculatie.pdf"
click at [799, 396] on button "Finish" at bounding box center [802, 404] width 53 height 30
click at [495, 341] on icon at bounding box center [498, 339] width 13 height 13
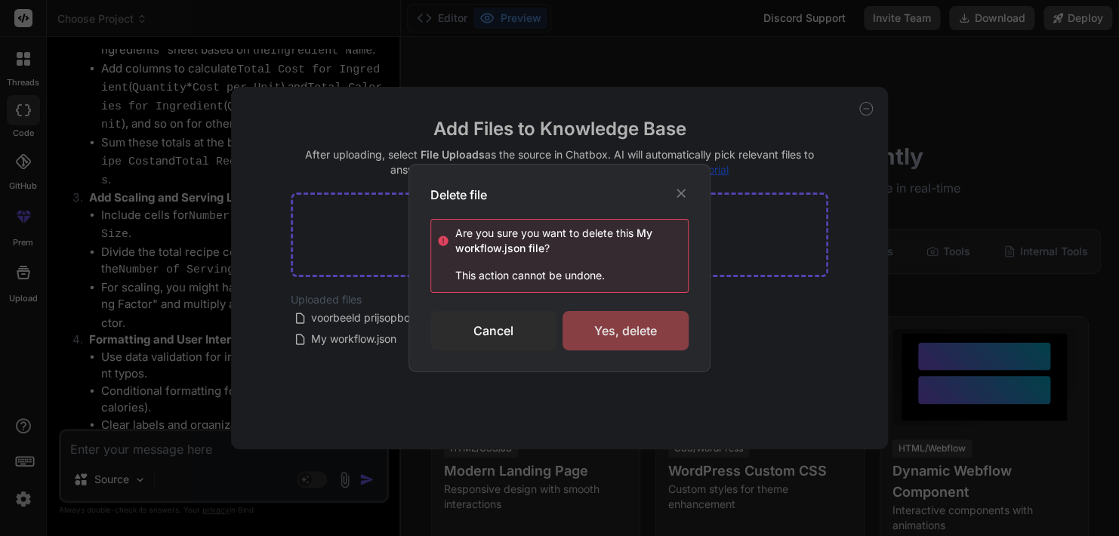
click at [619, 331] on div "Yes, delete" at bounding box center [626, 330] width 126 height 39
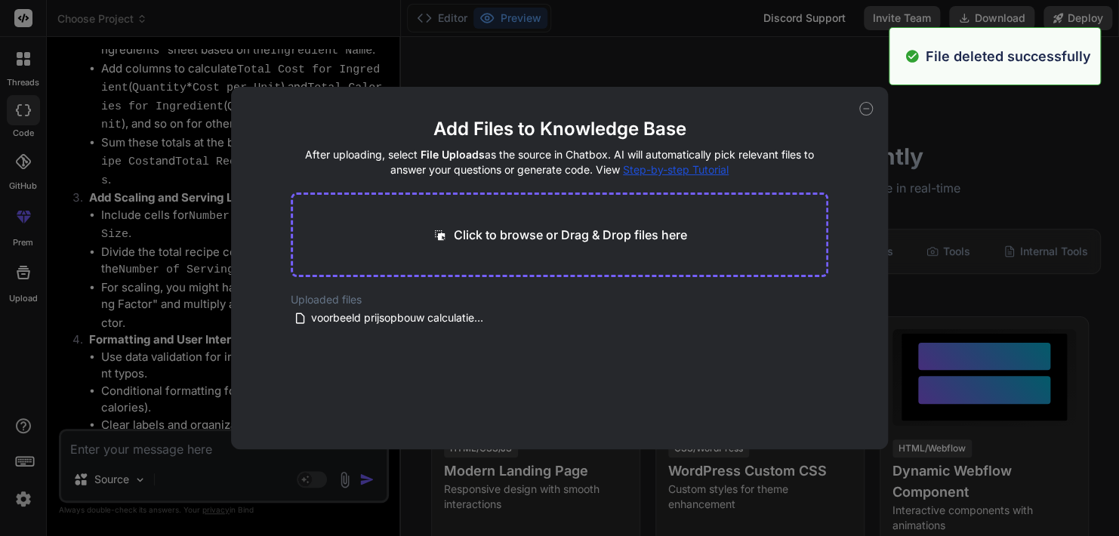
click at [647, 375] on main "Add Files to Knowledge Base After uploading, select File Uploads as the source …" at bounding box center [560, 283] width 538 height 332
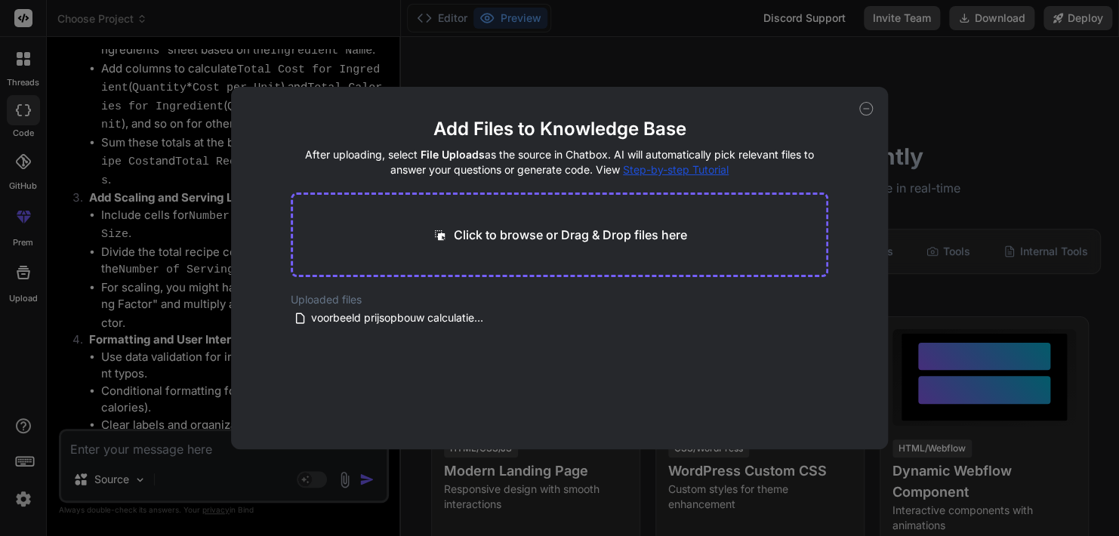
click at [866, 106] on icon at bounding box center [866, 109] width 14 height 14
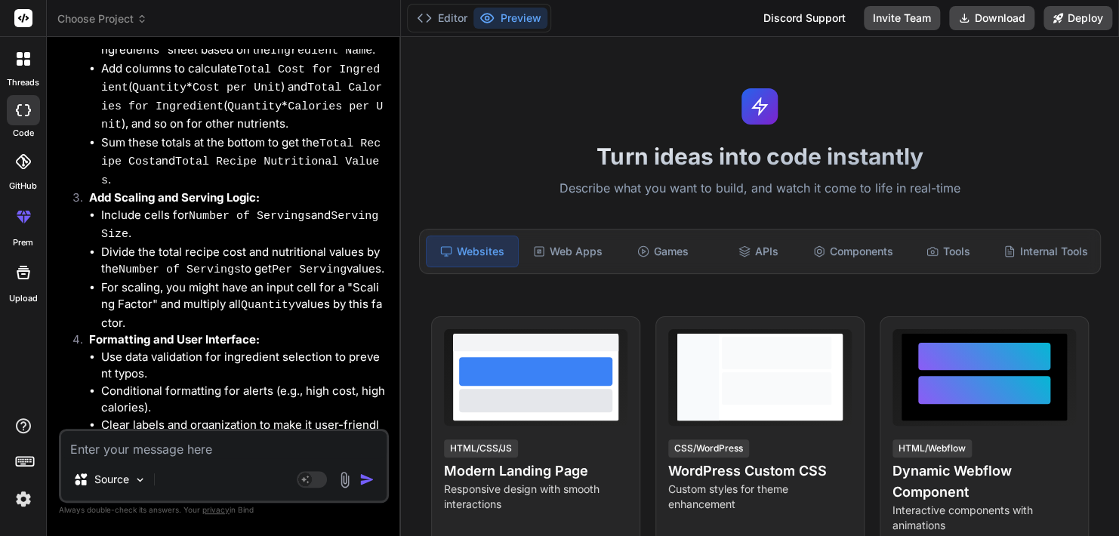
click at [162, 449] on textarea at bounding box center [224, 444] width 326 height 27
type textarea "x"
type textarea "h"
type textarea "x"
type textarea "ho"
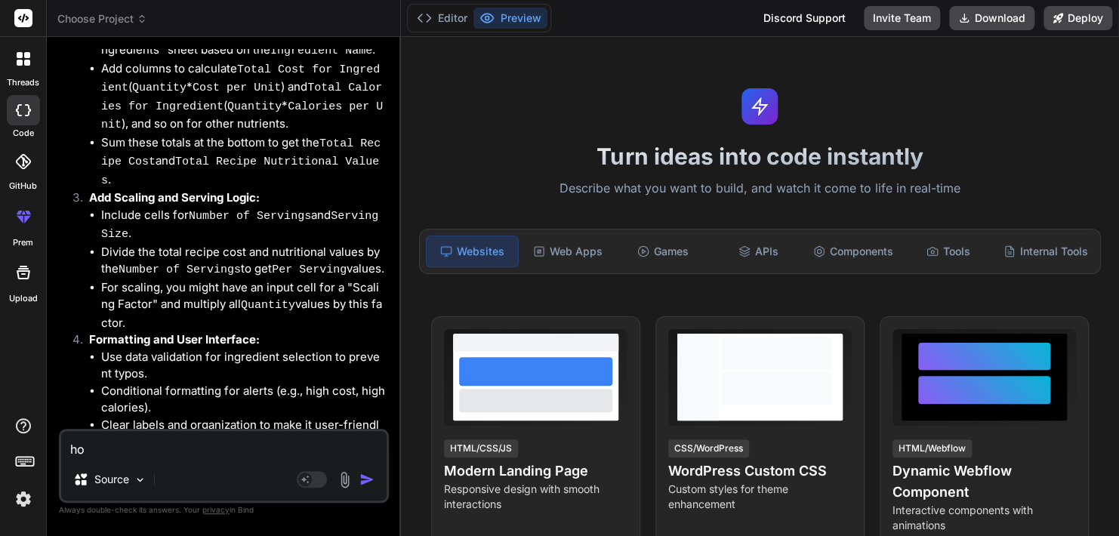
type textarea "x"
type textarea "hoe"
type textarea "x"
type textarea "hoe"
type textarea "x"
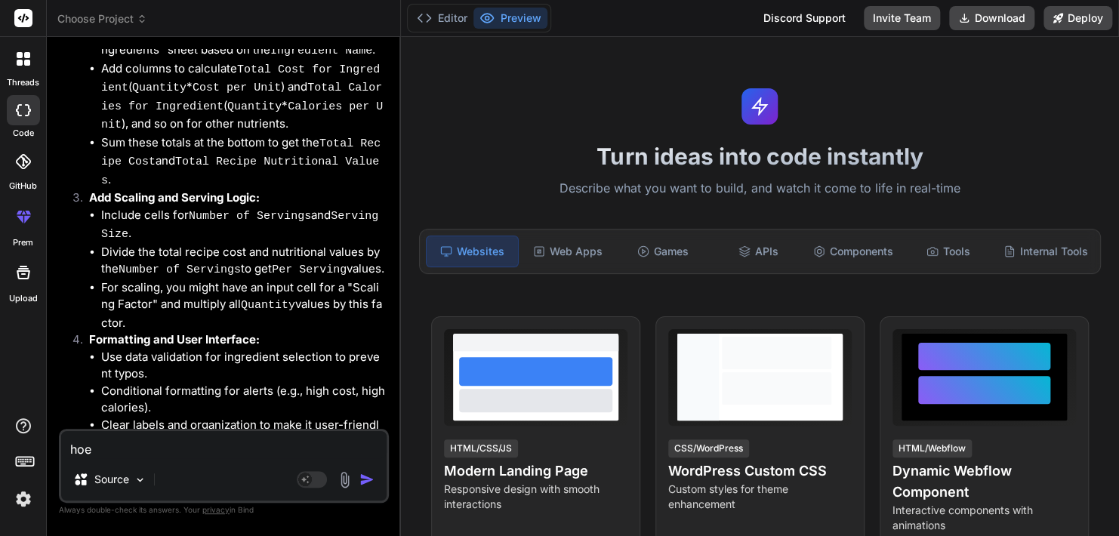
type textarea "hoe k"
type textarea "x"
type textarea "hoe ku"
type textarea "x"
type textarea "hoe kun"
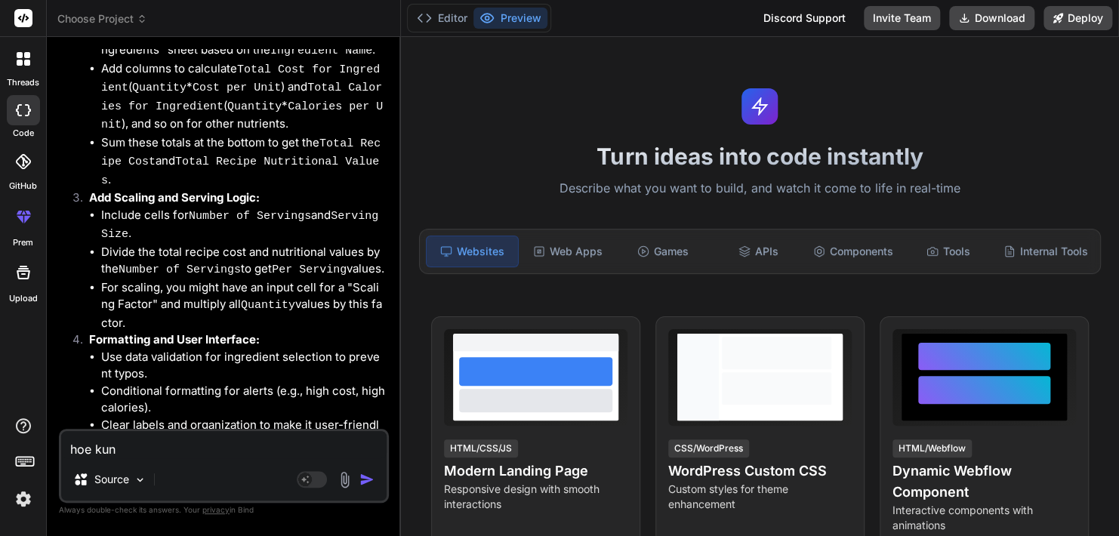
type textarea "x"
type textarea "hoe kun"
type textarea "x"
type textarea "hoe kun j"
type textarea "x"
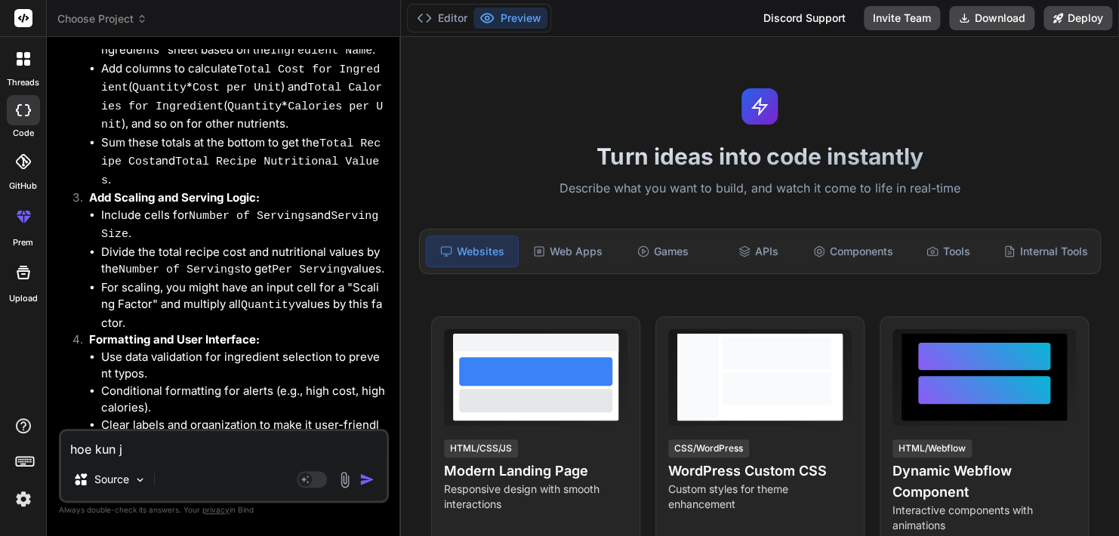
type textarea "hoe kun je"
type textarea "x"
type textarea "hoe kun je"
type textarea "x"
type textarea "hoe kun je d"
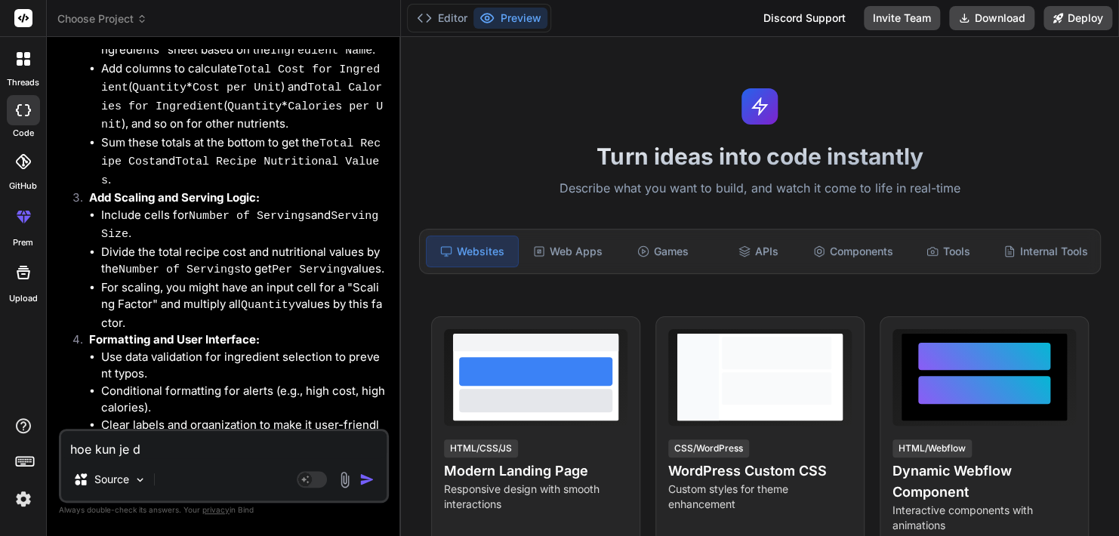
type textarea "x"
type textarea "hoe kun je de"
type textarea "x"
type textarea "hoe kun je de"
type textarea "x"
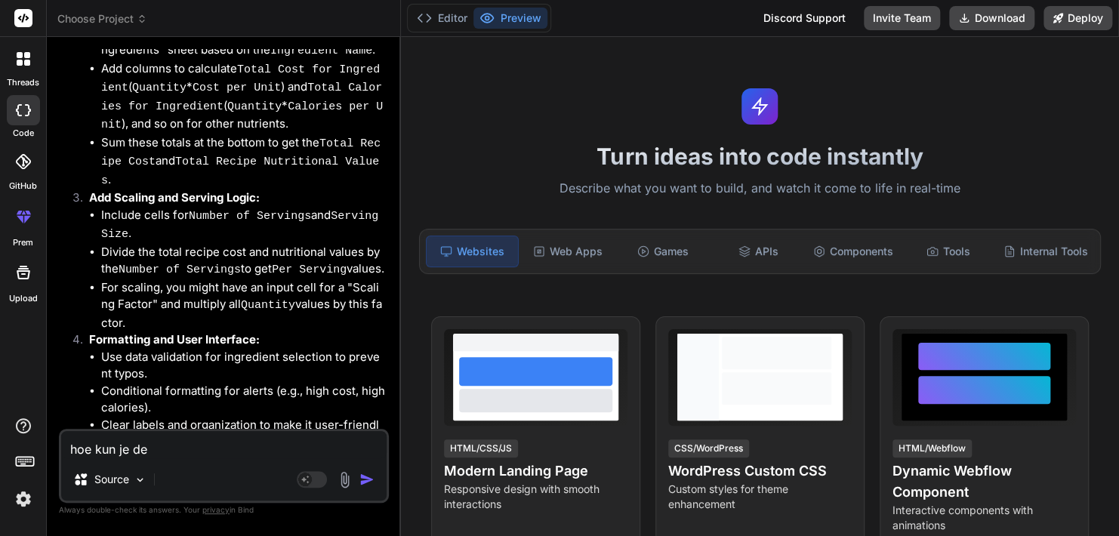
type textarea "hoe kun je de c"
type textarea "x"
type textarea "hoe kun je de ca"
type textarea "x"
type textarea "hoe kun je de cal"
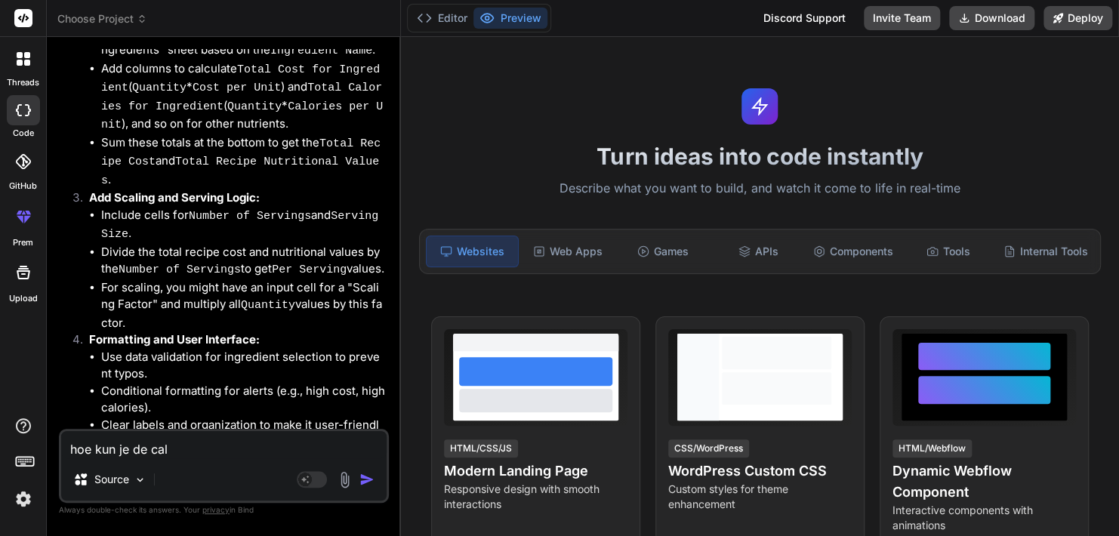
type textarea "x"
type textarea "hoe kun je de calc"
type textarea "x"
type textarea "hoe kun je de calcu"
type textarea "x"
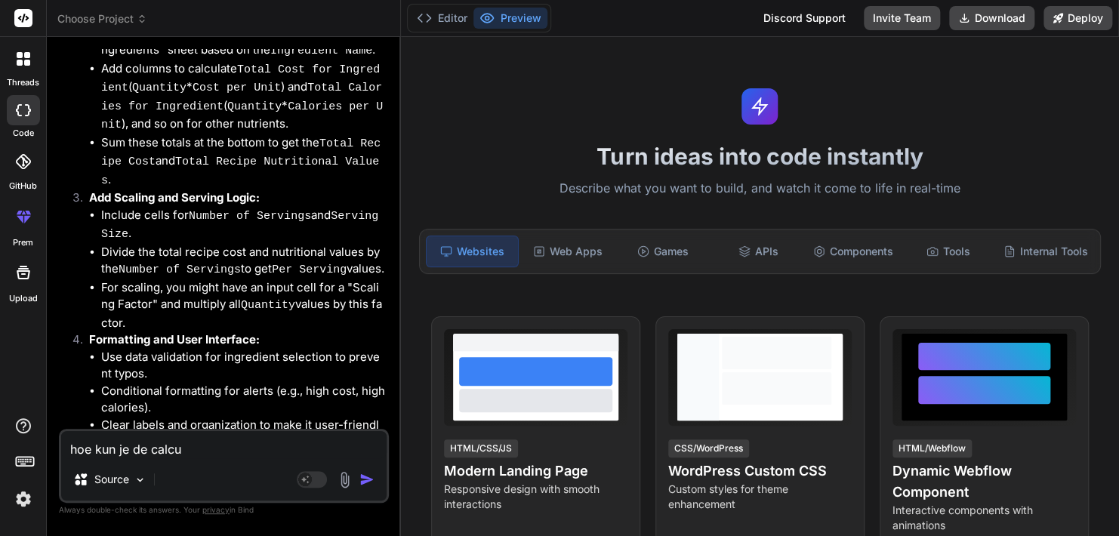
type textarea "hoe kun je de calcul"
type textarea "x"
type textarea "hoe kun je de calcula"
type textarea "x"
type textarea "hoe kun je de calculat"
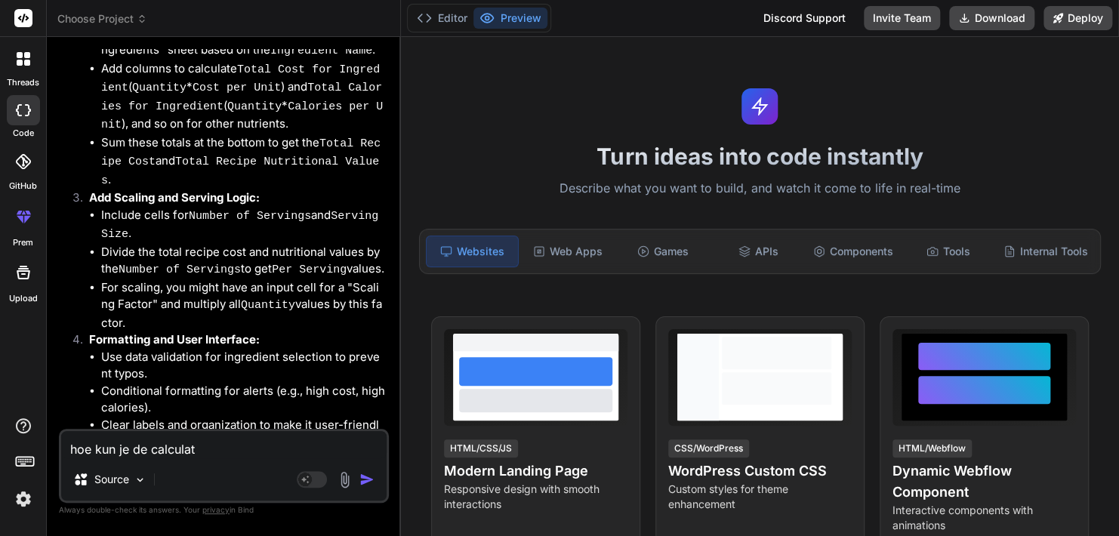
type textarea "x"
type textarea "hoe kun je de calculati"
type textarea "x"
type textarea "hoe kun je de calculatie"
type textarea "x"
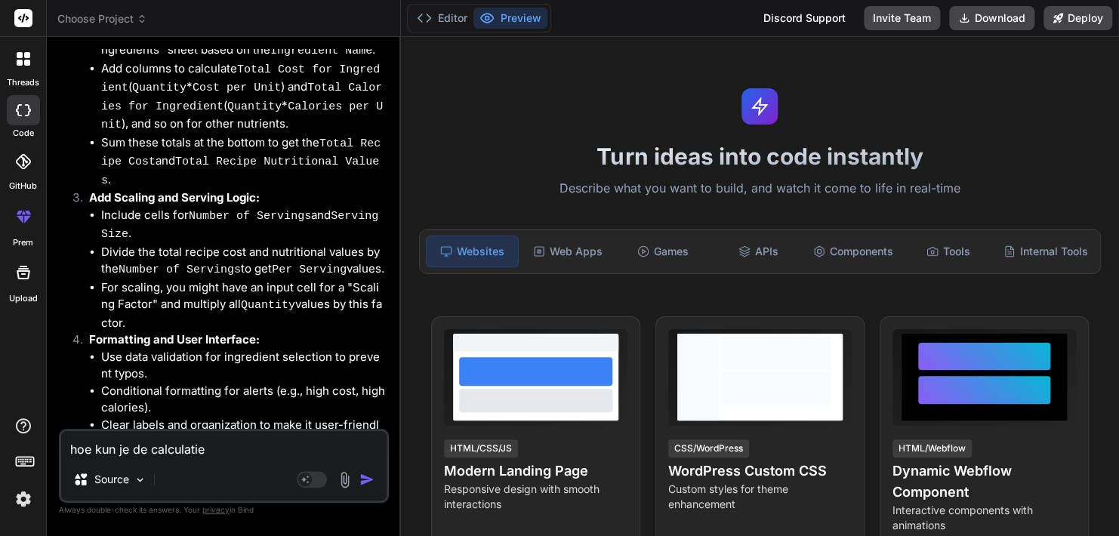
type textarea "hoe kun je de calculatie"
type textarea "x"
type textarea "hoe kun je de calculatie v"
type textarea "x"
type textarea "hoe kun je de calculatie ve"
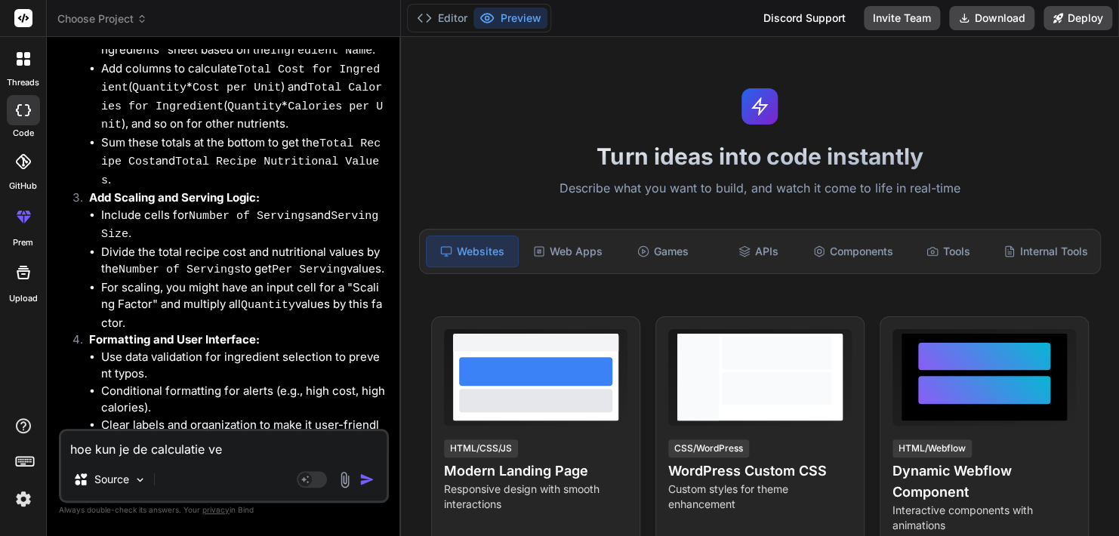
type textarea "x"
type textarea "hoe kun je de calculatie ver"
type textarea "x"
type textarea "hoe kun je de calculatie vers"
type textarea "x"
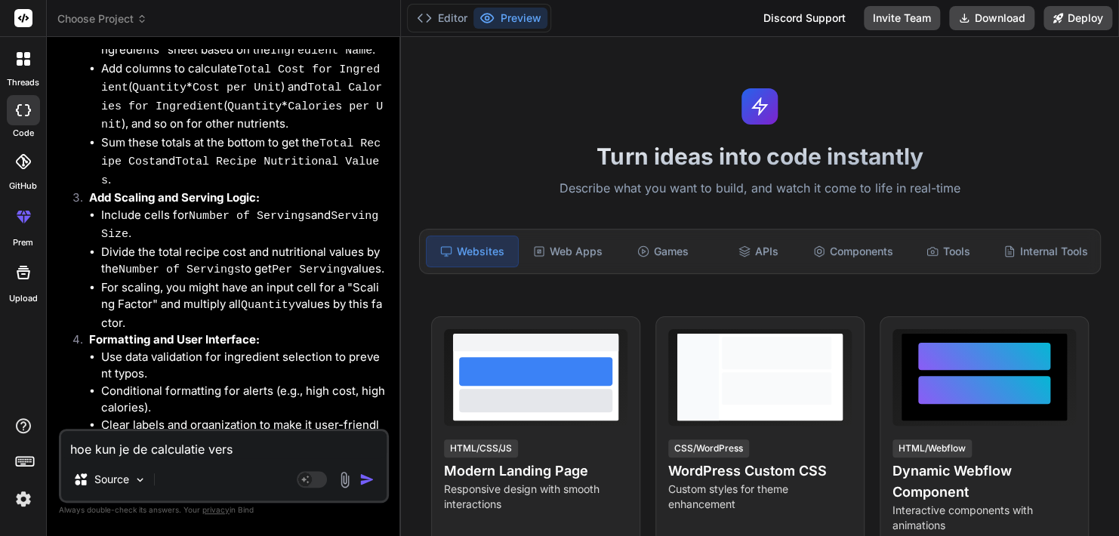
type textarea "hoe kun je de calculatie versi"
type textarea "x"
type textarea "hoe kun je de calculatie versim"
type textarea "x"
type textarea "hoe kun je de calculatie versimp"
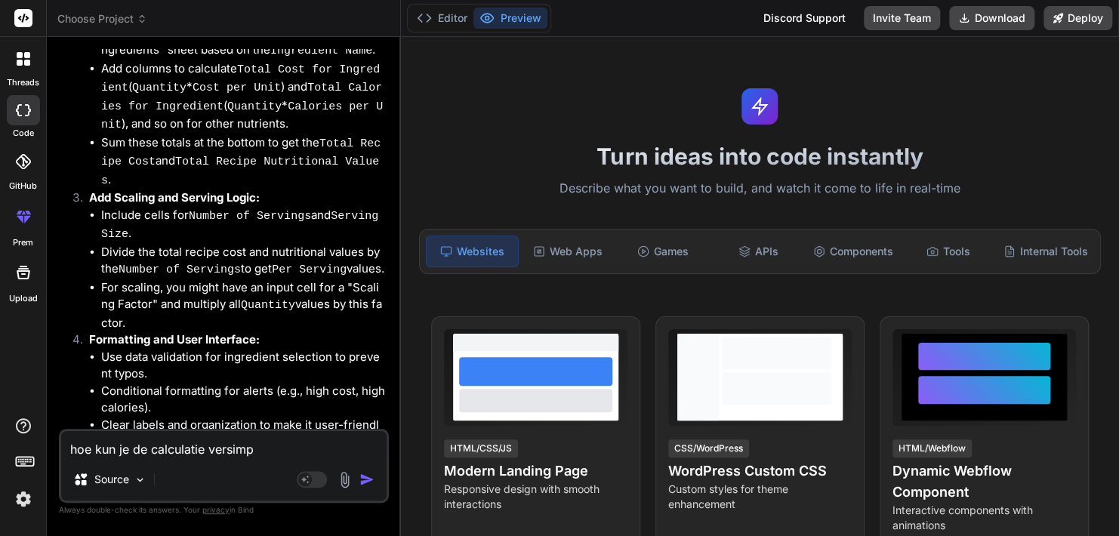
type textarea "x"
type textarea "hoe kun je de calculatie versimpe"
type textarea "x"
type textarea "hoe kun je de calculatie versimpel"
type textarea "x"
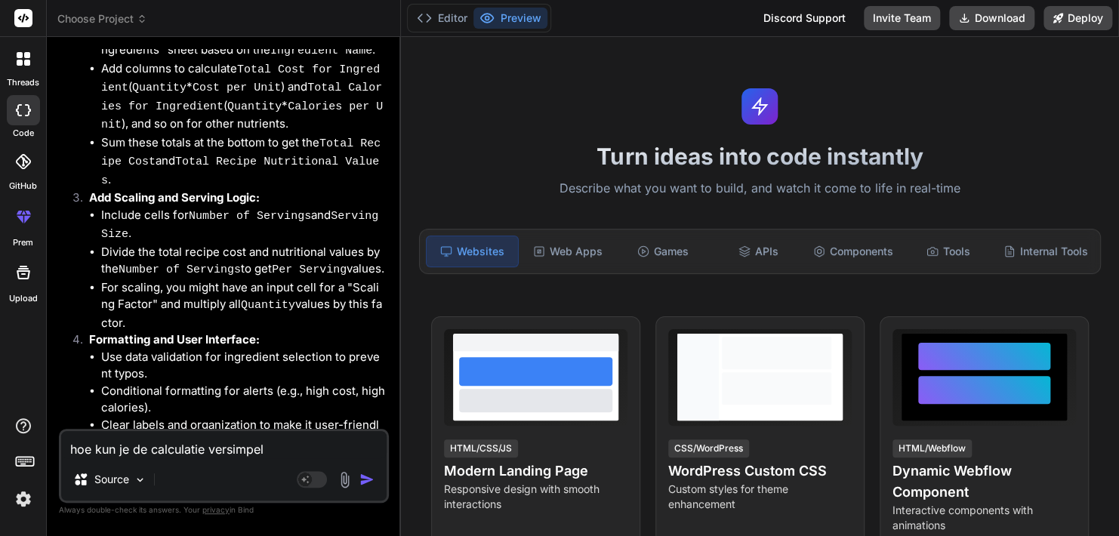
type textarea "hoe kun je de calculatie versimpele"
type textarea "x"
type textarea "hoe kun je de calculatie versimpelen"
type textarea "x"
type textarea "hoe kun je de calculatie versimpelen"
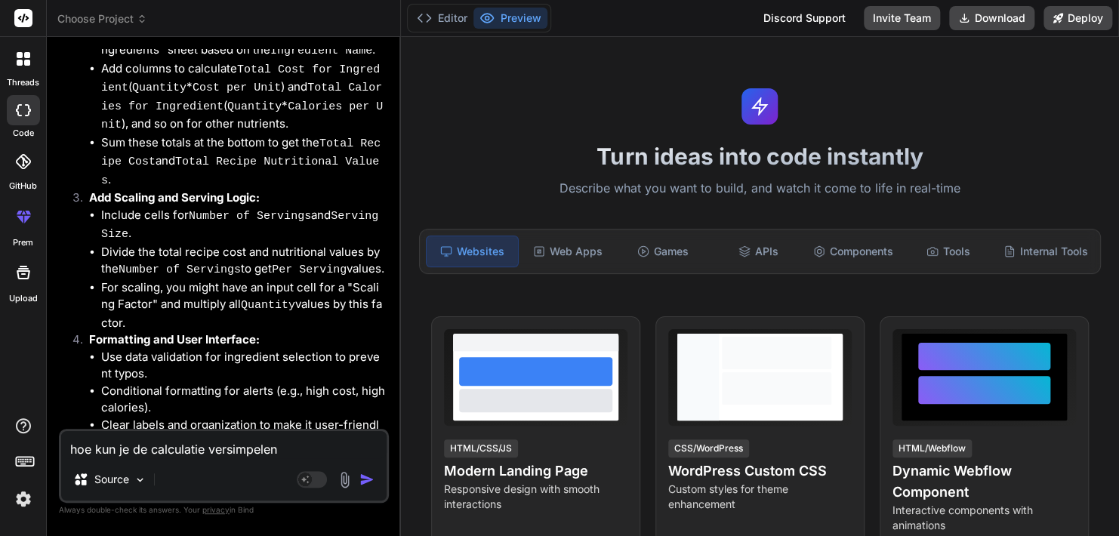
type textarea "x"
type textarea "hoe kun je de calculatie versimpelen i"
type textarea "x"
type textarea "hoe kun je de calculatie versimpelen in"
type textarea "x"
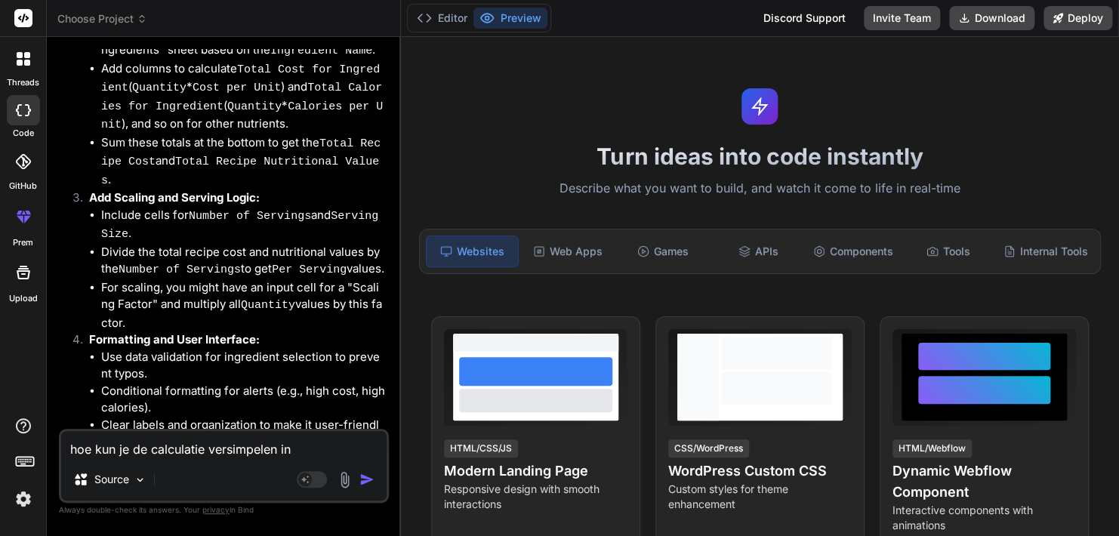
type textarea "hoe kun je de calculatie versimpelen in"
type textarea "x"
type textarea "hoe kun je de calculatie versimpelen in 1"
type textarea "x"
type textarea "hoe kun je de calculatie versimpelen in 1"
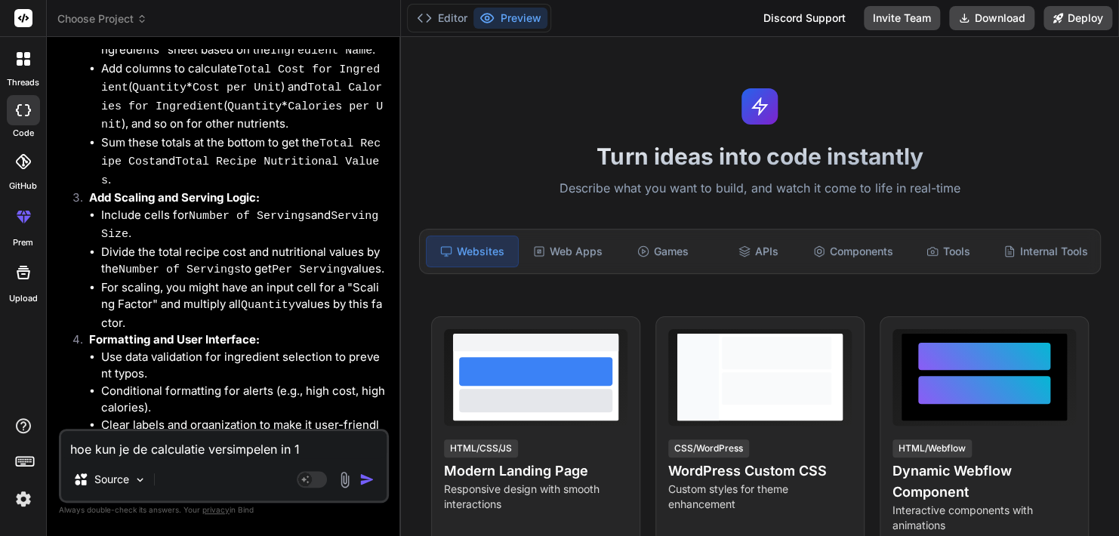
type textarea "x"
type textarea "hoe kun je de calculatie versimpelen in 1 r"
type textarea "x"
type textarea "hoe kun je de calculatie versimpelen in 1 re"
type textarea "x"
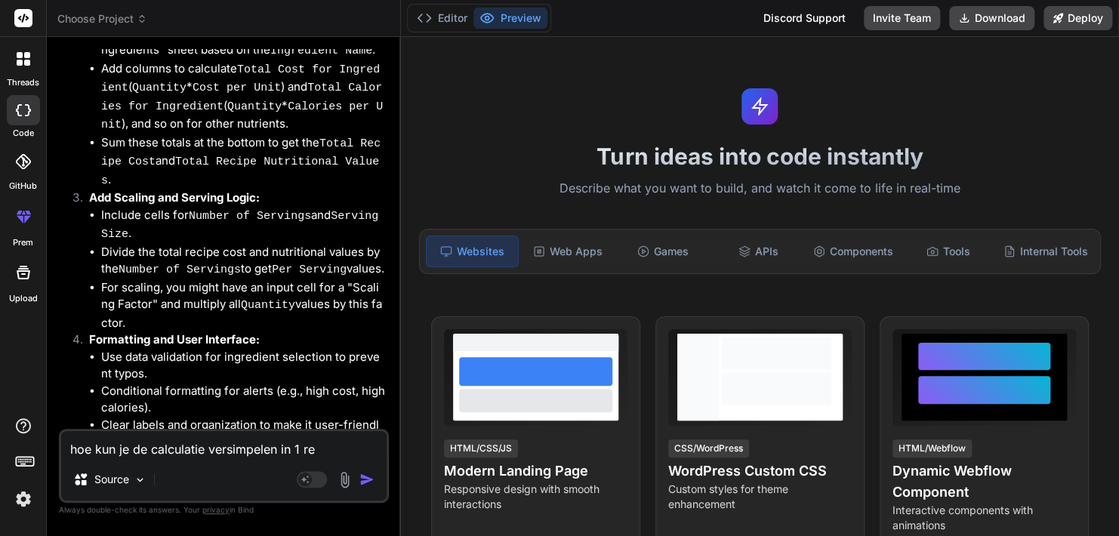
type textarea "hoe kun je de calculatie versimpelen in 1 reg"
type textarea "x"
type textarea "hoe kun je de calculatie versimpelen in 1 rege"
type textarea "x"
type textarea "hoe kun je de calculatie versimpelen in 1 regel"
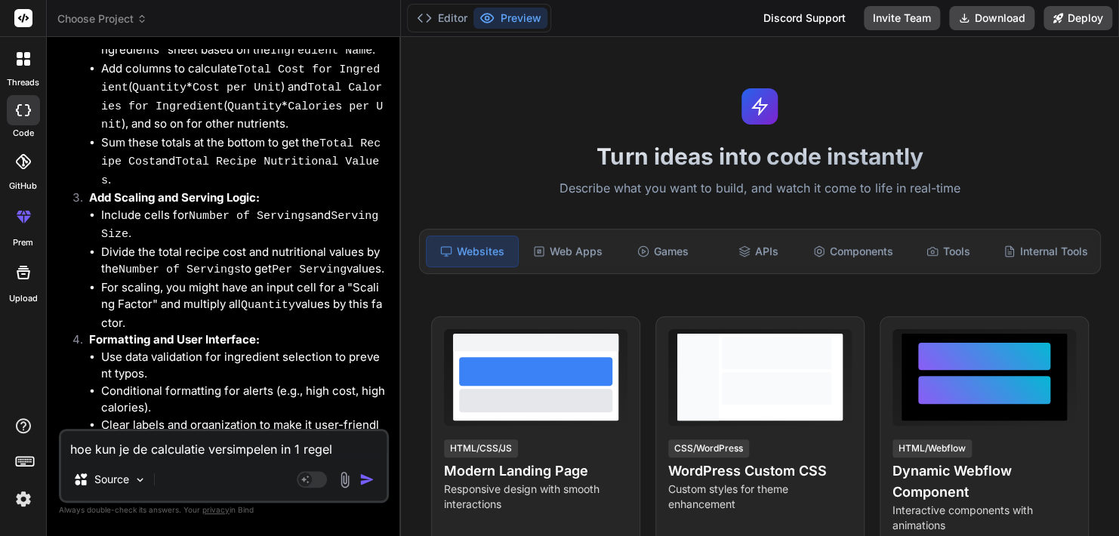
type textarea "x"
type textarea "hoe kun je de calculatie versimpelen in 1 regel"
type textarea "x"
type textarea "hoe kun je de calculatie versimpelen in 1 regel v"
type textarea "x"
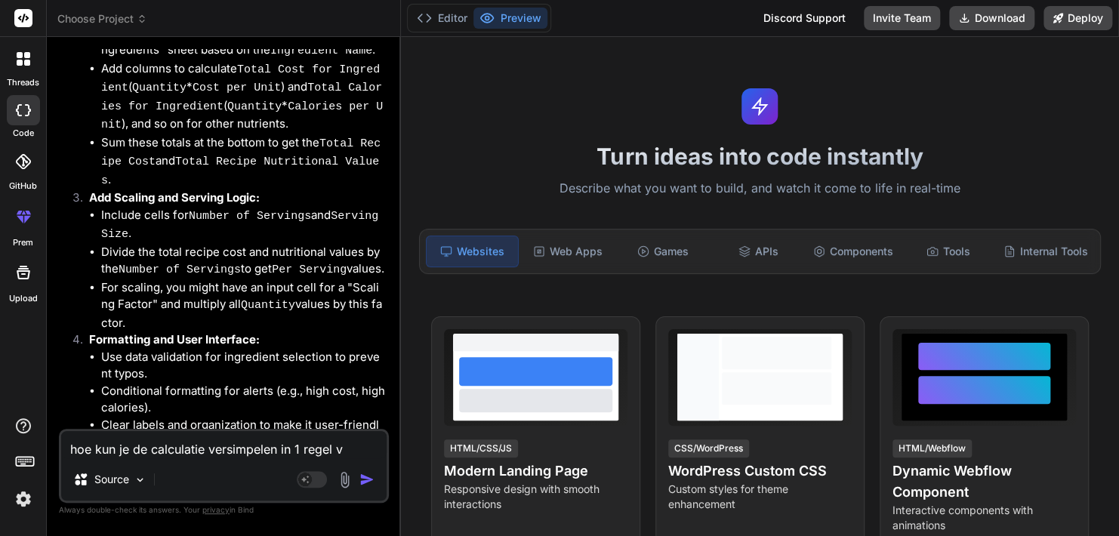
type textarea "hoe kun je de calculatie versimpelen in 1 regel vo"
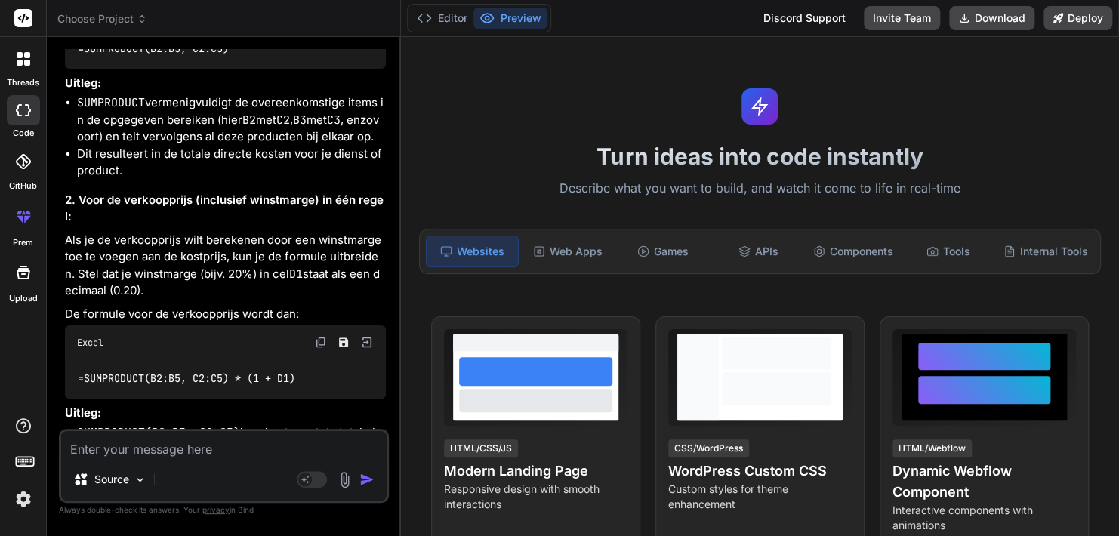
scroll to position [4356, 0]
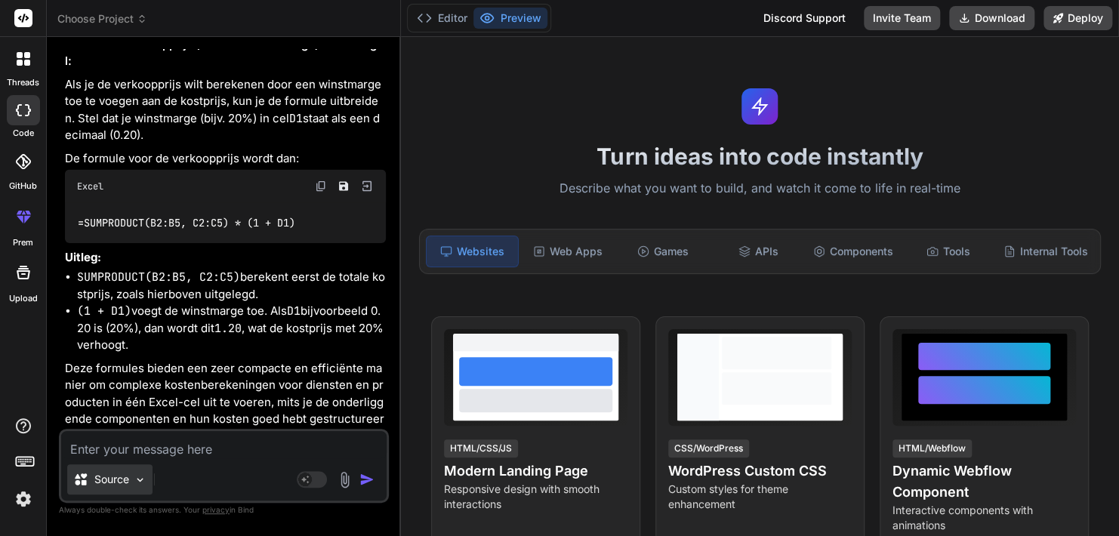
click at [140, 483] on img at bounding box center [140, 480] width 13 height 13
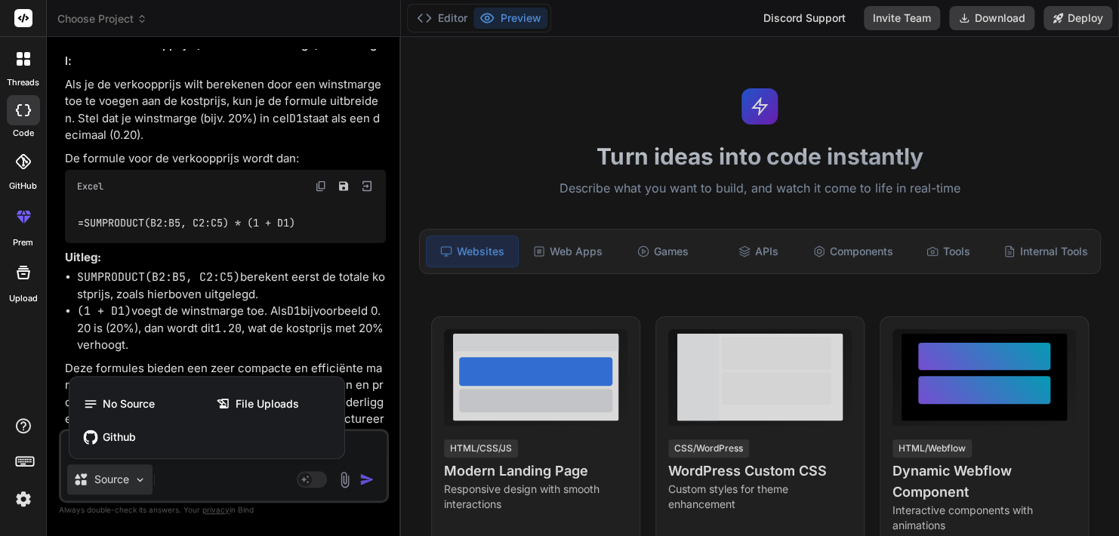
click at [218, 472] on div at bounding box center [559, 268] width 1119 height 536
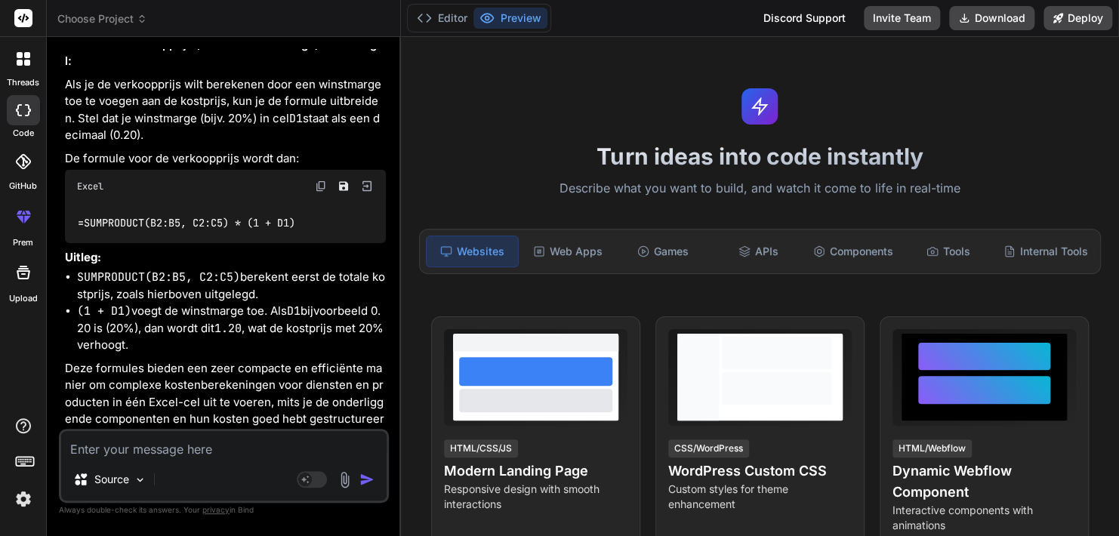
click at [194, 443] on textarea at bounding box center [224, 444] width 326 height 27
click at [341, 482] on img at bounding box center [344, 479] width 17 height 17
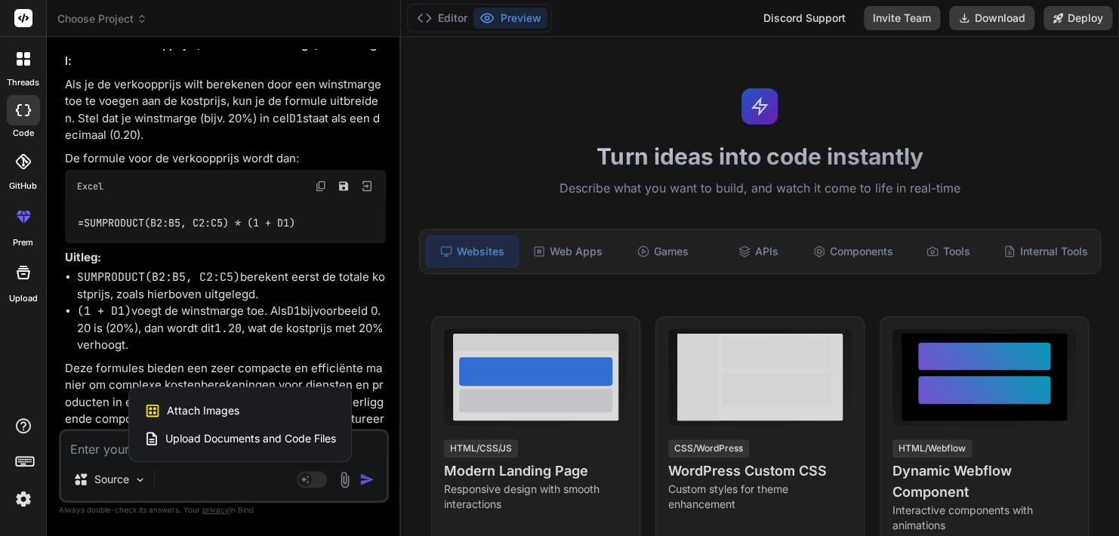
click at [245, 443] on span "Upload Documents and Code Files" at bounding box center [250, 438] width 171 height 15
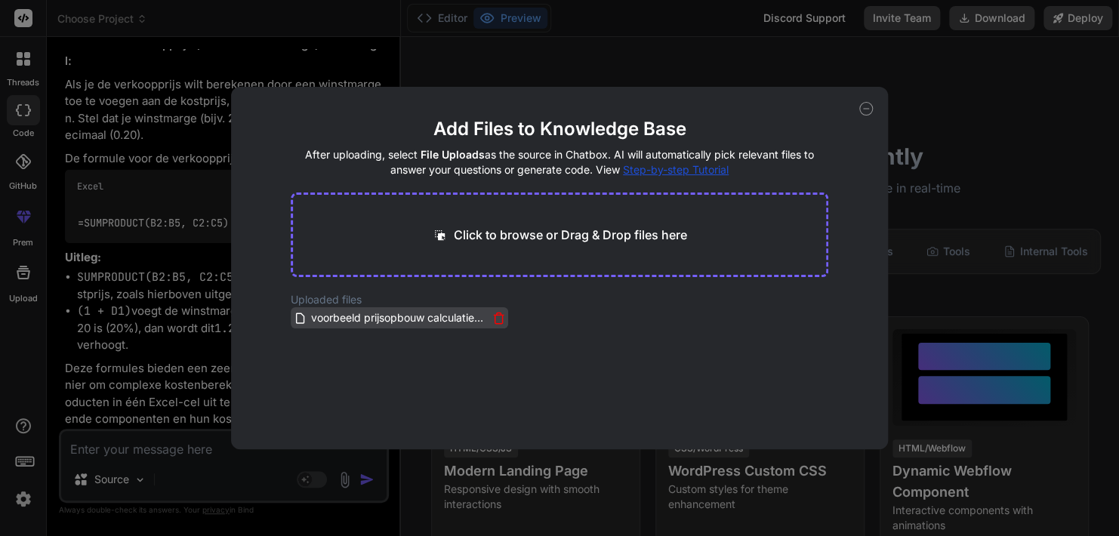
click at [495, 319] on icon at bounding box center [498, 318] width 13 height 13
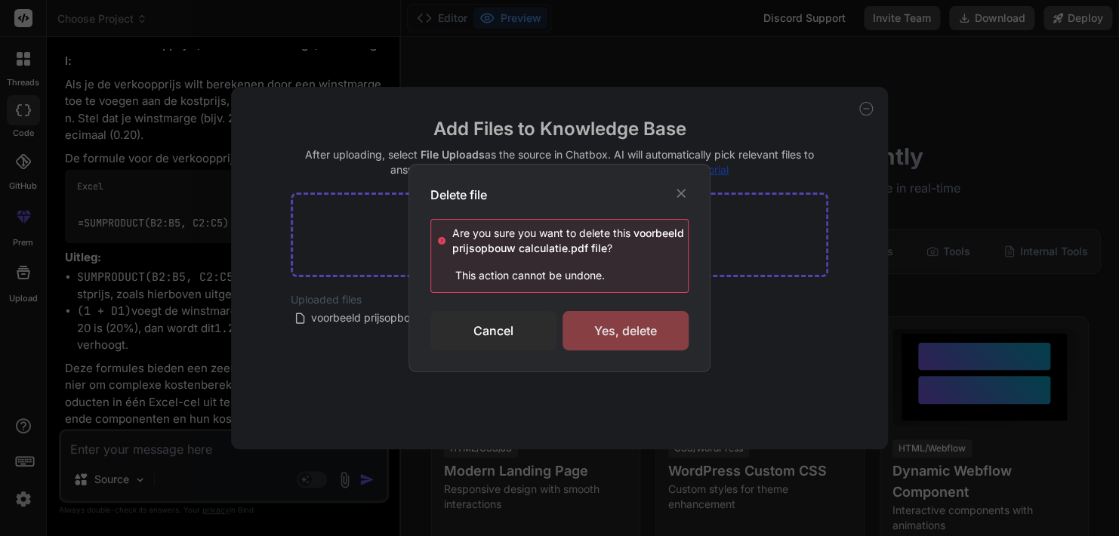
click at [634, 334] on div "Yes, delete" at bounding box center [626, 330] width 126 height 39
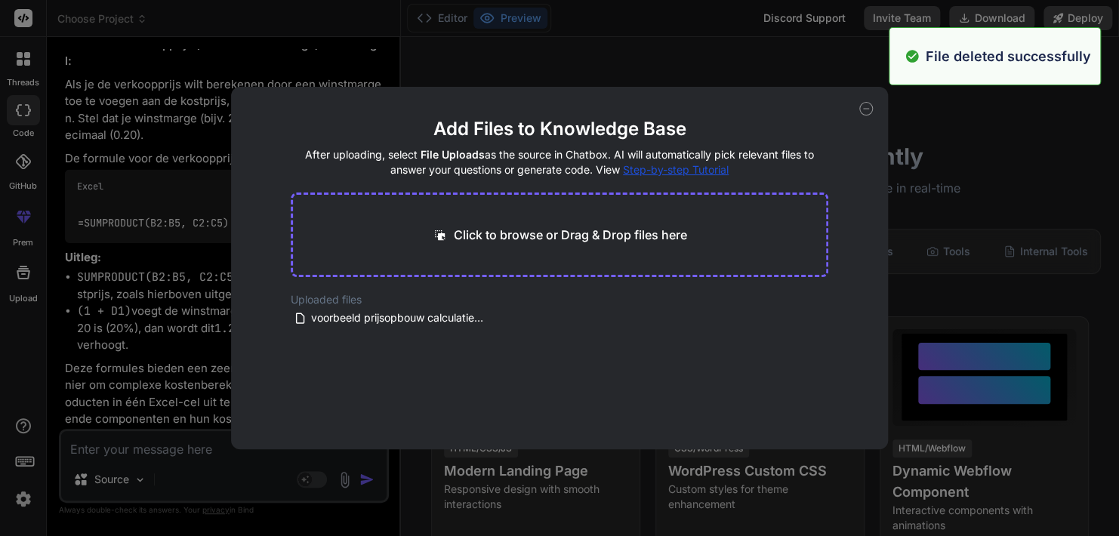
click at [147, 457] on div "Add Files to Knowledge Base After uploading, select File Uploads as the source …" at bounding box center [559, 268] width 1119 height 536
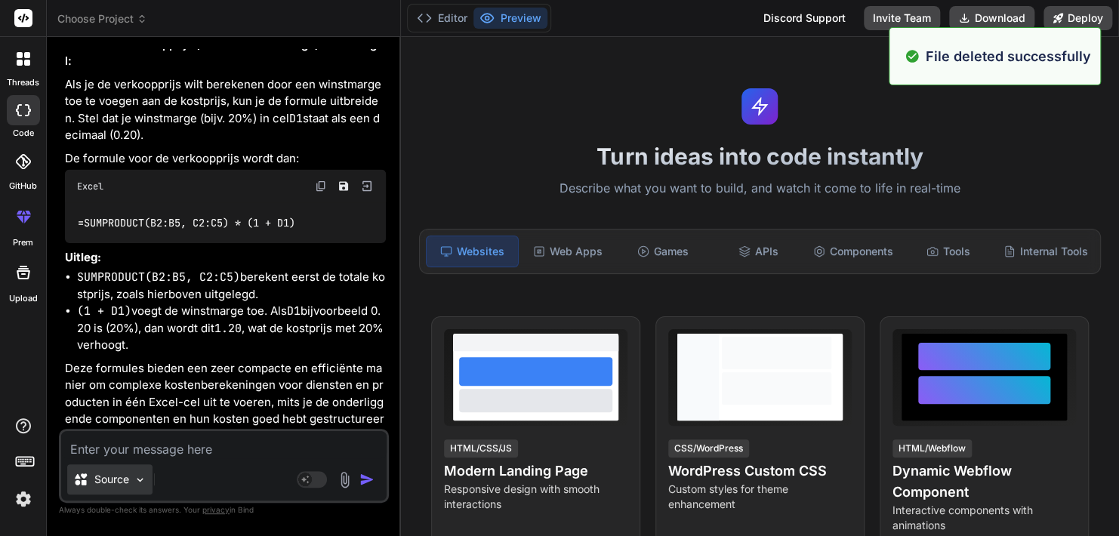
click at [123, 484] on p "Source" at bounding box center [111, 479] width 35 height 15
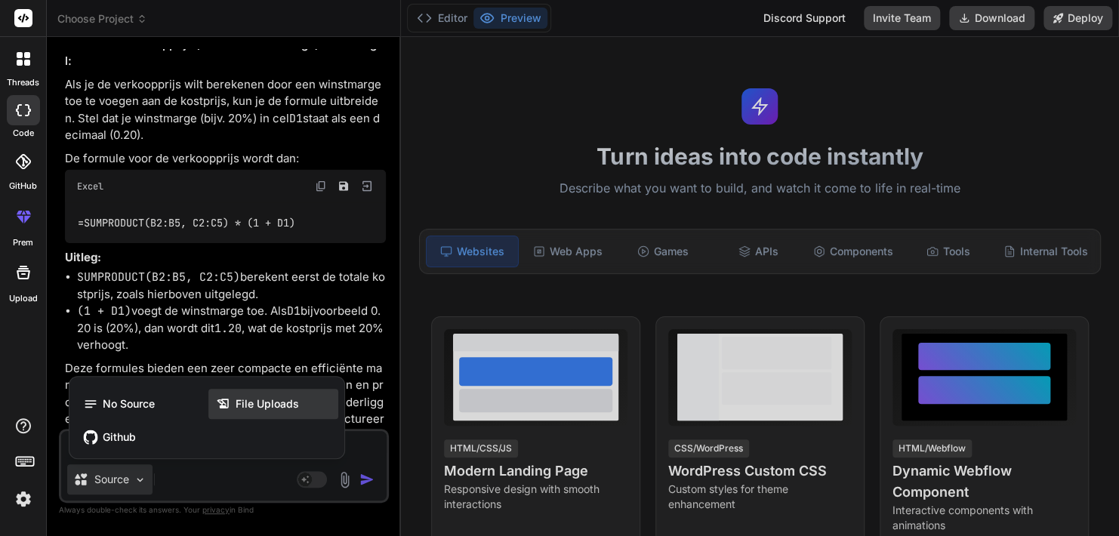
click at [248, 412] on span "File Uploads" at bounding box center [267, 404] width 63 height 15
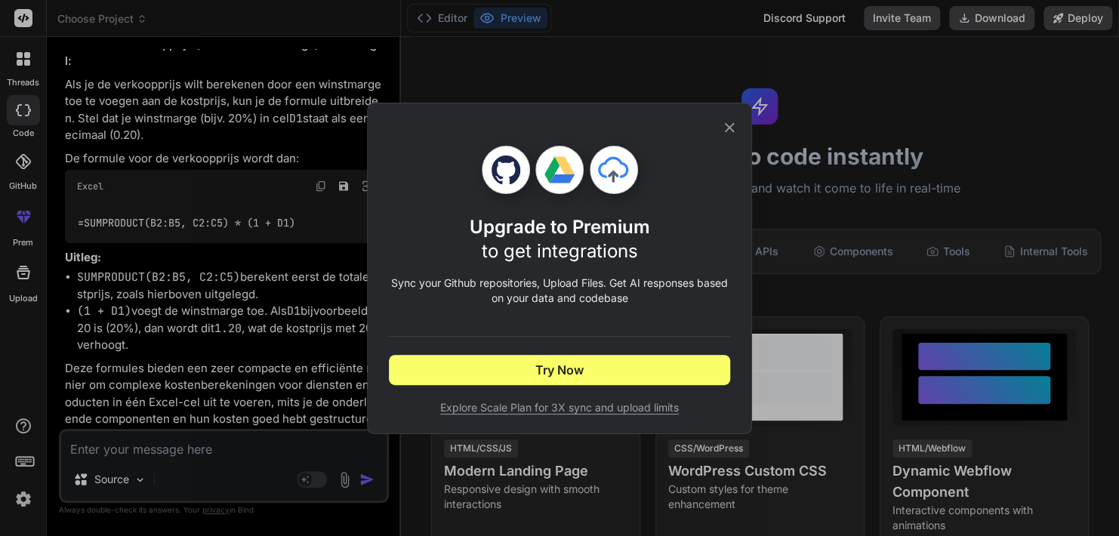
click at [731, 134] on icon at bounding box center [729, 127] width 17 height 17
